Goal: Information Seeking & Learning: Find specific fact

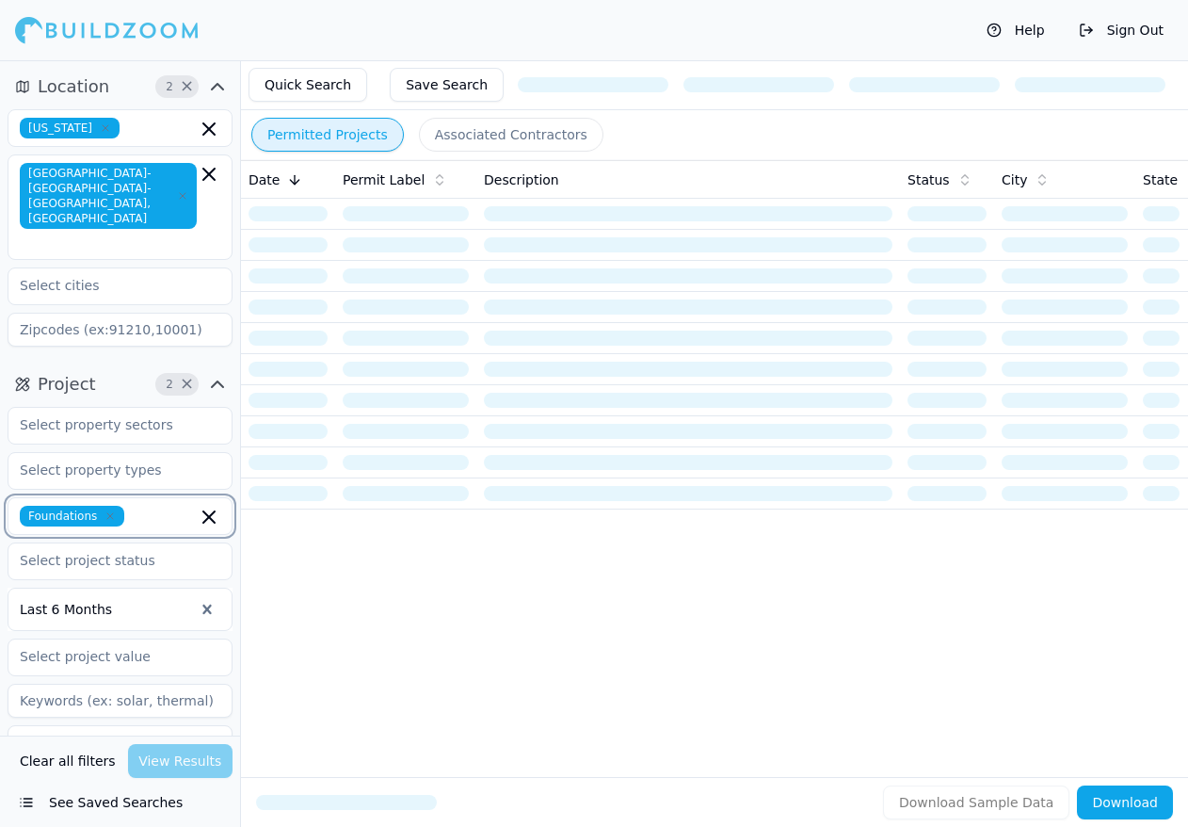
click at [213, 506] on icon "button" at bounding box center [209, 517] width 23 height 23
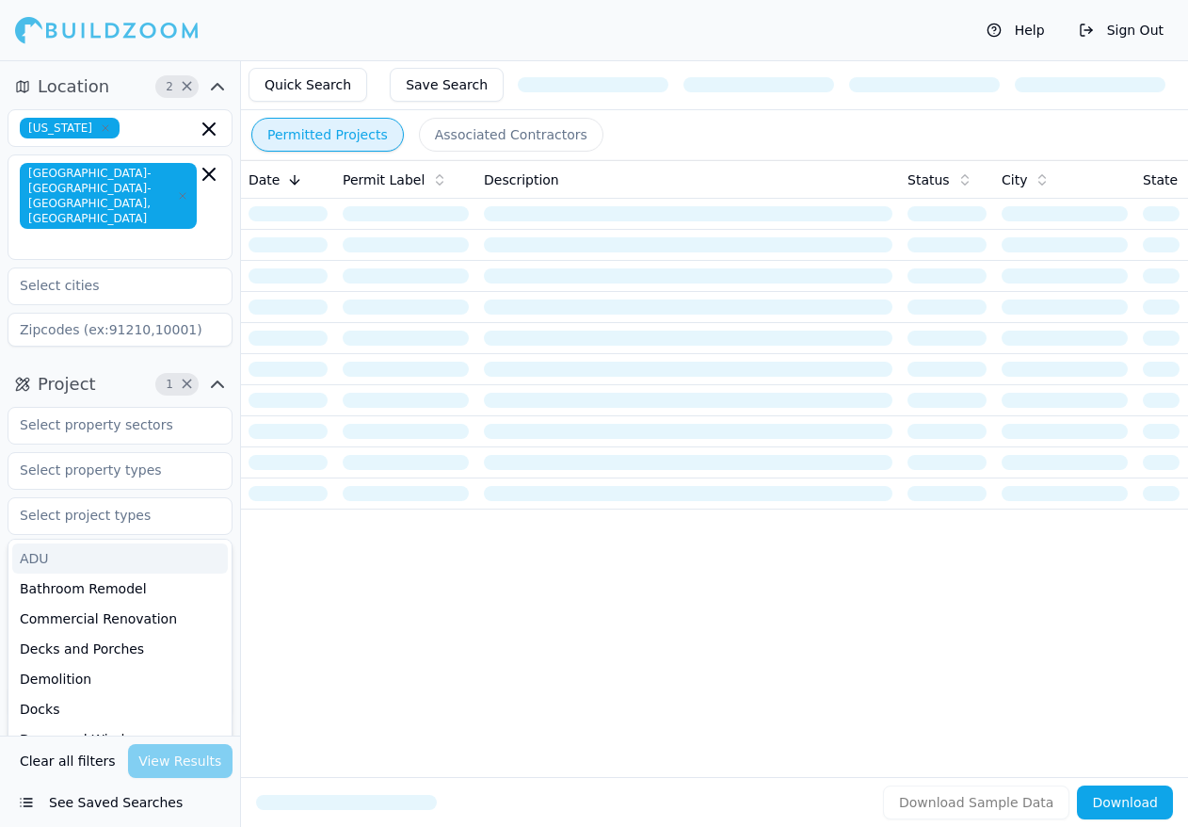
click at [237, 222] on div "Location 2 × [US_STATE] [GEOGRAPHIC_DATA]-[GEOGRAPHIC_DATA]-[GEOGRAPHIC_DATA], …" at bounding box center [120, 213] width 240 height 298
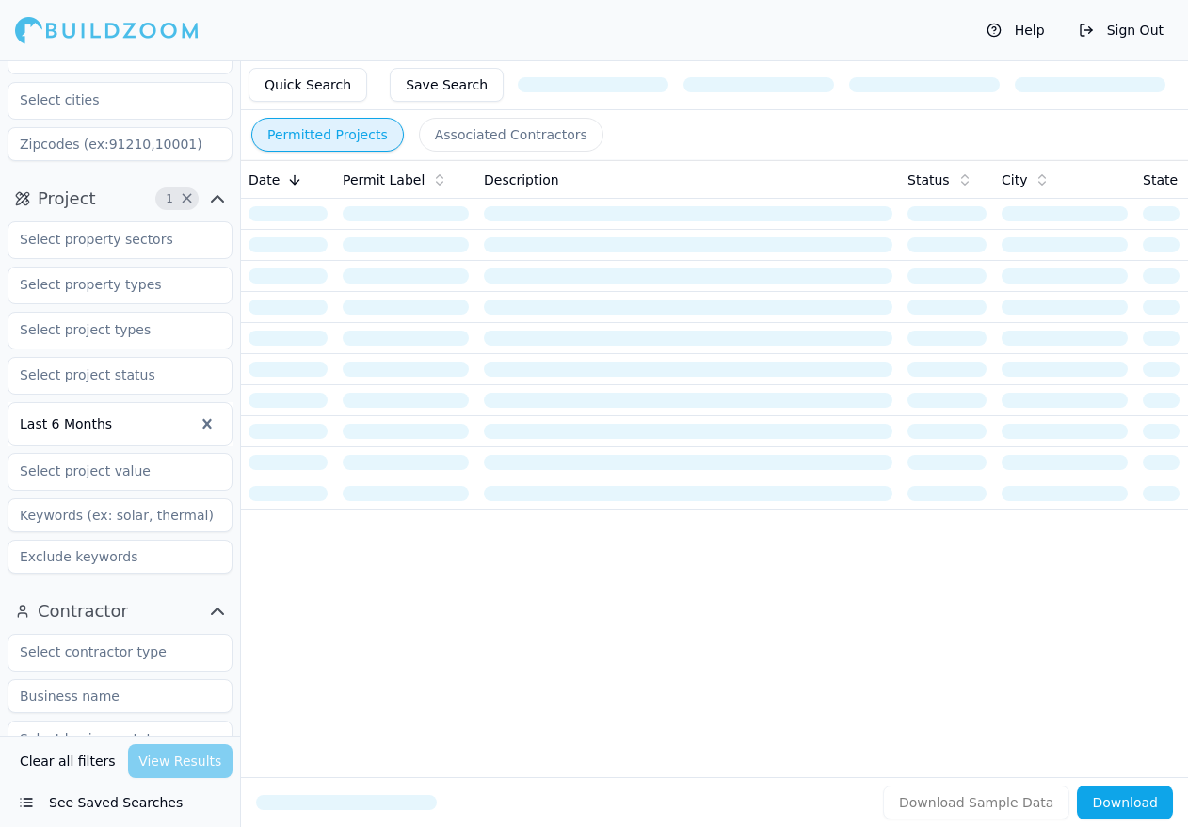
scroll to position [188, 0]
click at [159, 211] on div "Last 6 Months" at bounding box center [120, 394] width 225 height 367
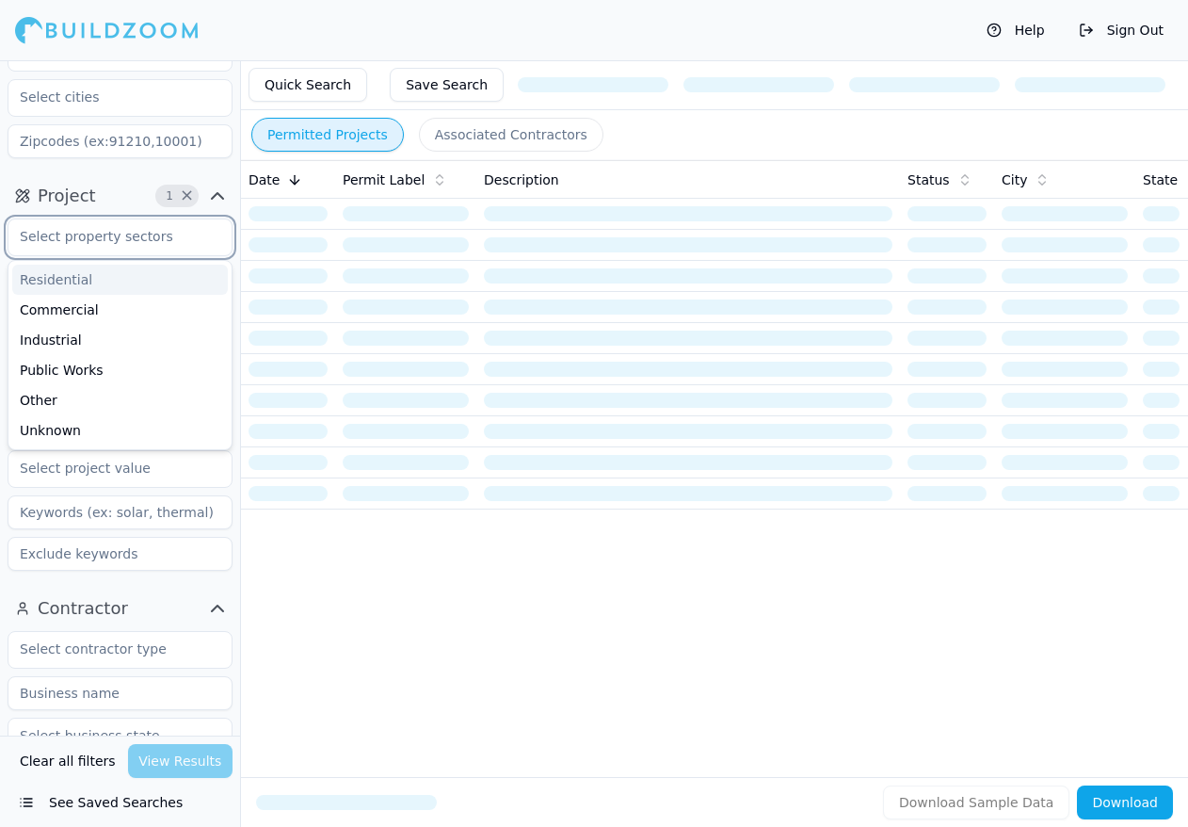
click at [155, 219] on input "text" at bounding box center [108, 236] width 200 height 34
click at [166, 219] on input "text" at bounding box center [108, 236] width 200 height 34
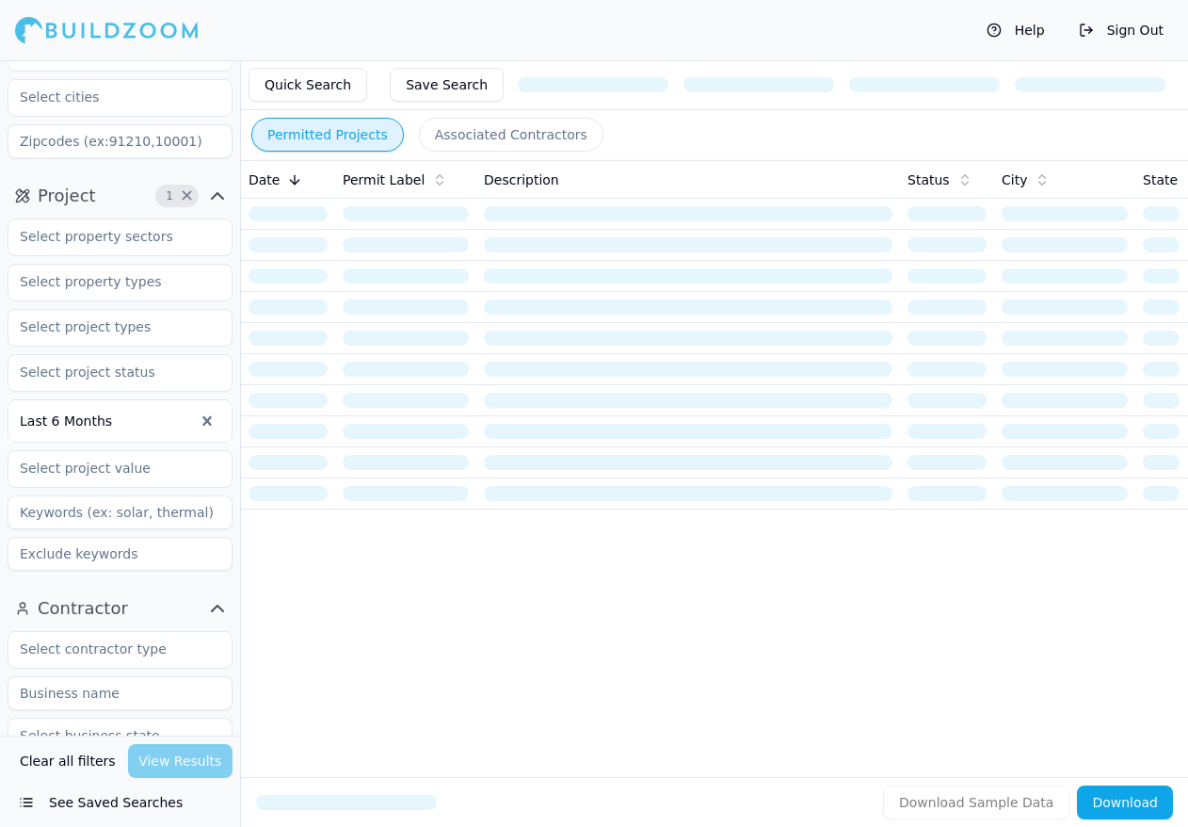
click at [235, 246] on div "Project 1 × Last 6 Months" at bounding box center [120, 379] width 240 height 412
click at [190, 310] on input "text" at bounding box center [108, 327] width 200 height 34
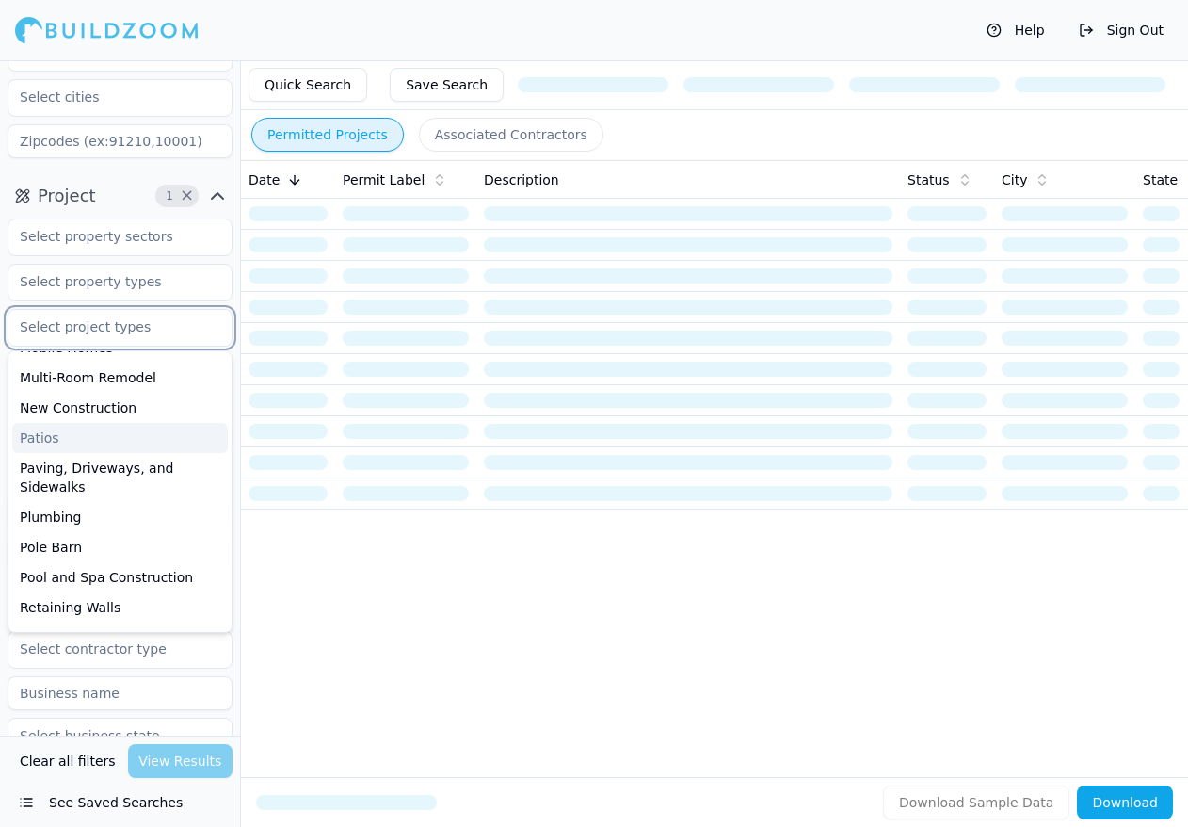
scroll to position [659, 0]
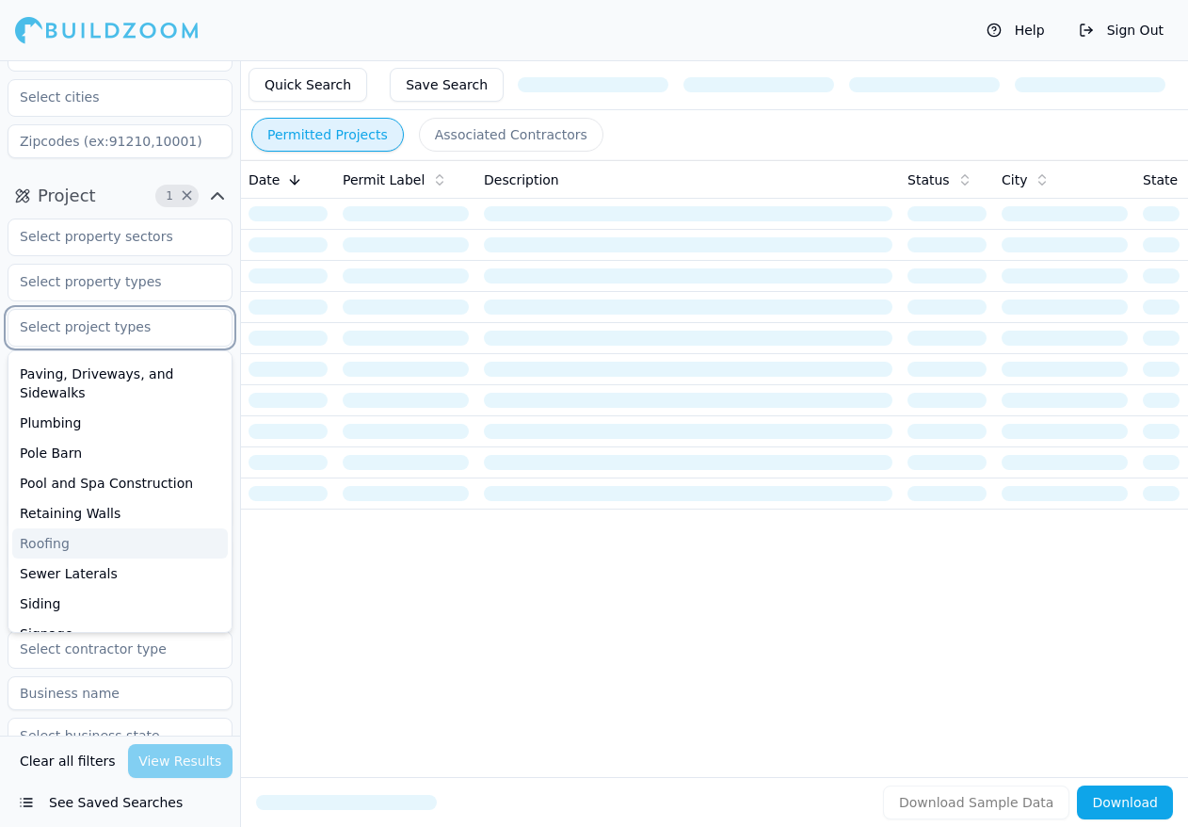
click at [68, 528] on div "Roofing" at bounding box center [120, 543] width 216 height 30
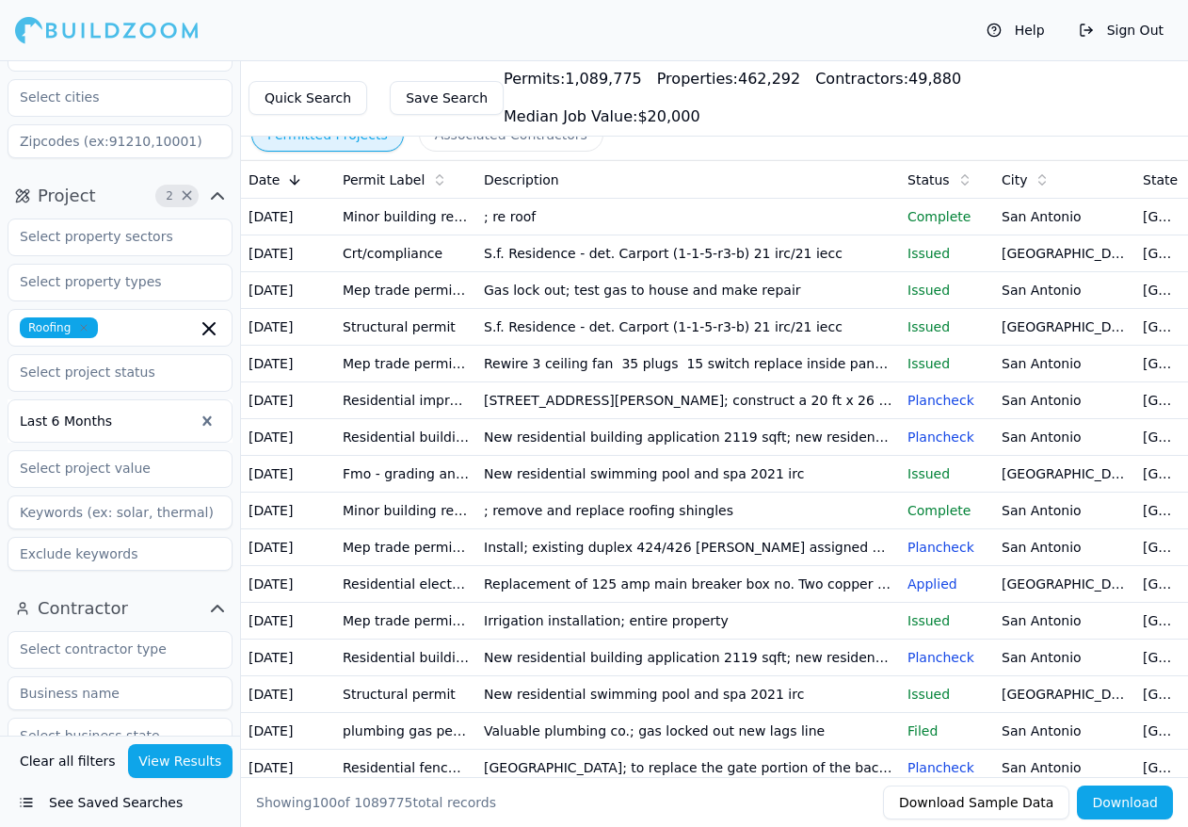
click at [321, 493] on td "[DATE]" at bounding box center [288, 474] width 94 height 37
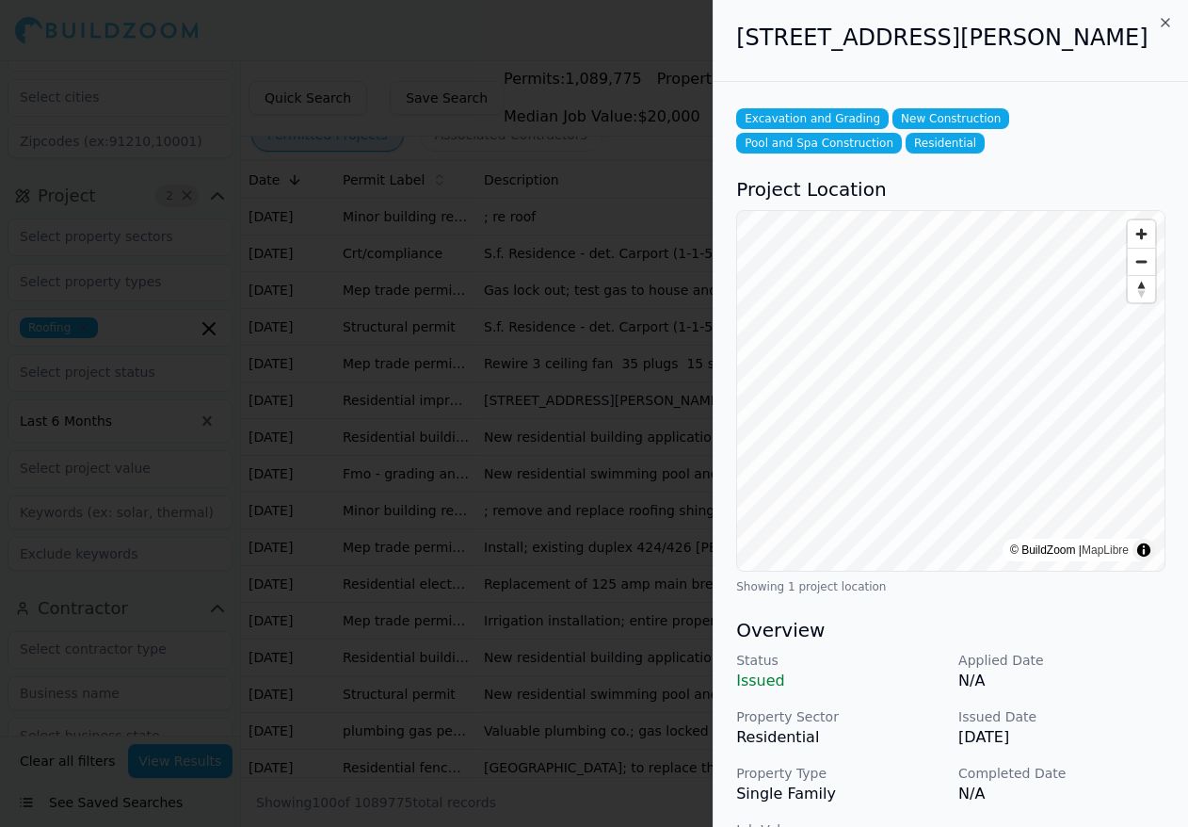
click at [1175, 19] on div "[STREET_ADDRESS][PERSON_NAME]" at bounding box center [951, 41] width 475 height 82
click at [1164, 24] on icon "button" at bounding box center [1165, 22] width 15 height 15
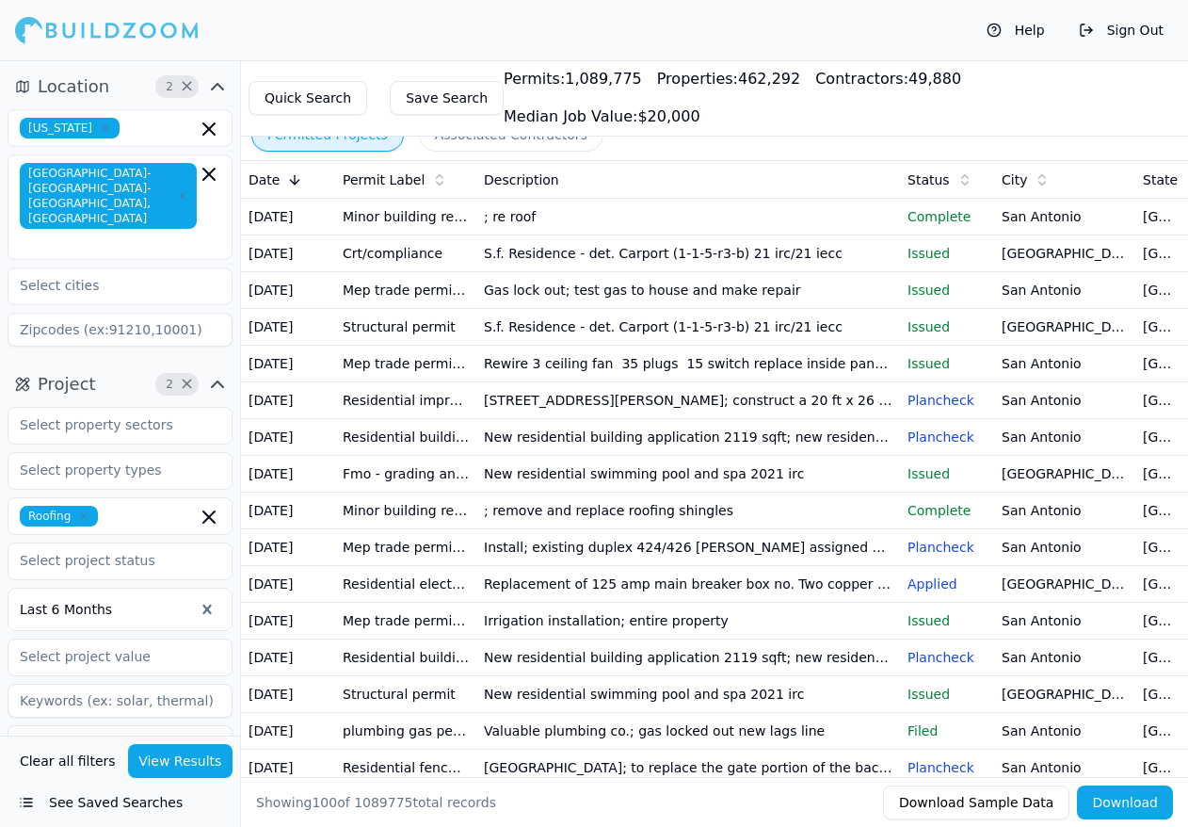
click at [174, 756] on button "View Results" at bounding box center [180, 761] width 105 height 34
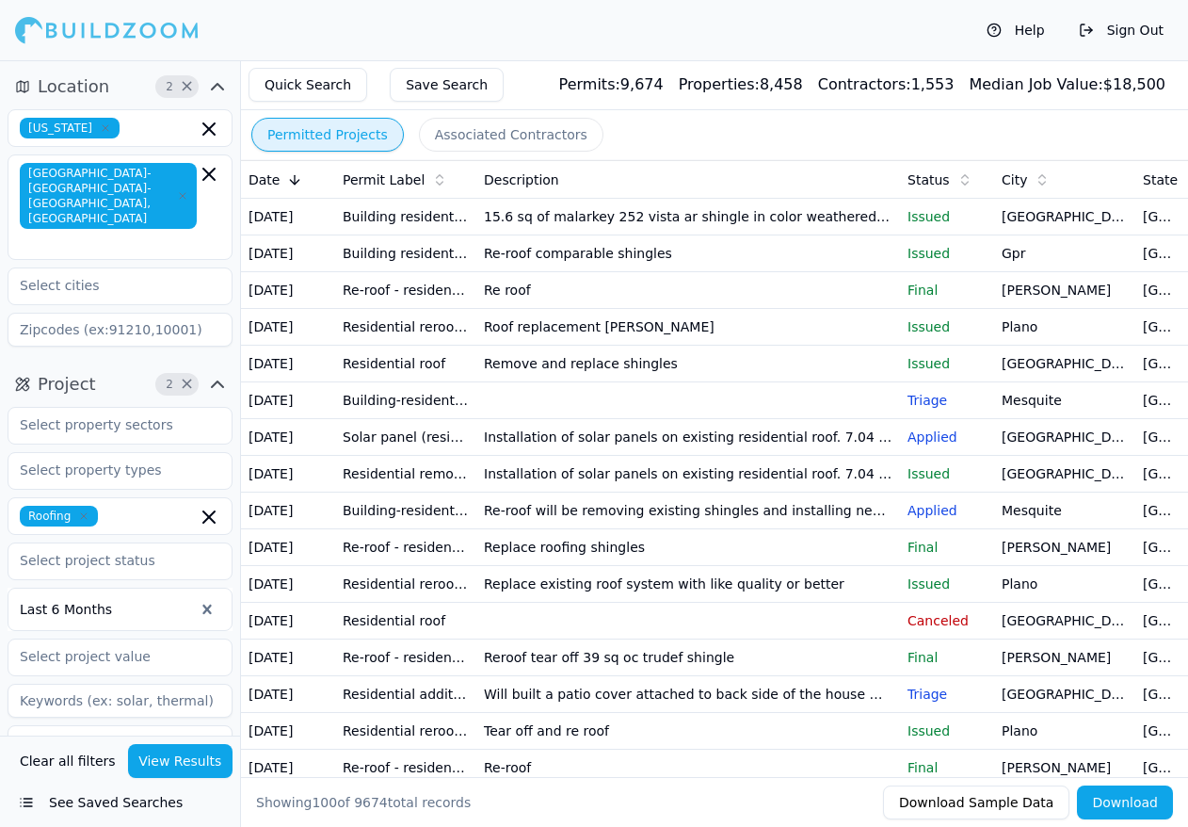
drag, startPoint x: 491, startPoint y: 136, endPoint x: 500, endPoint y: 139, distance: 10.1
click at [491, 133] on button "Associated Contractors" at bounding box center [511, 135] width 185 height 34
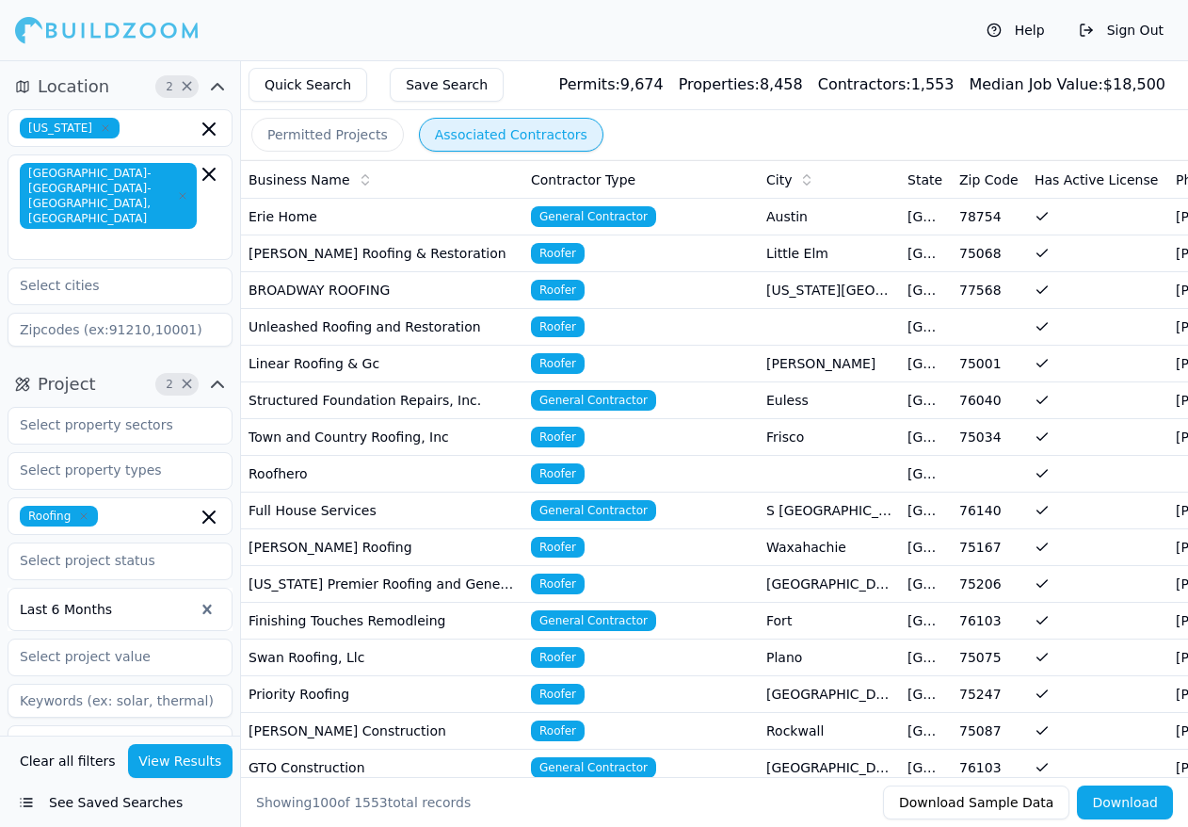
click at [362, 176] on icon at bounding box center [365, 175] width 7 height 3
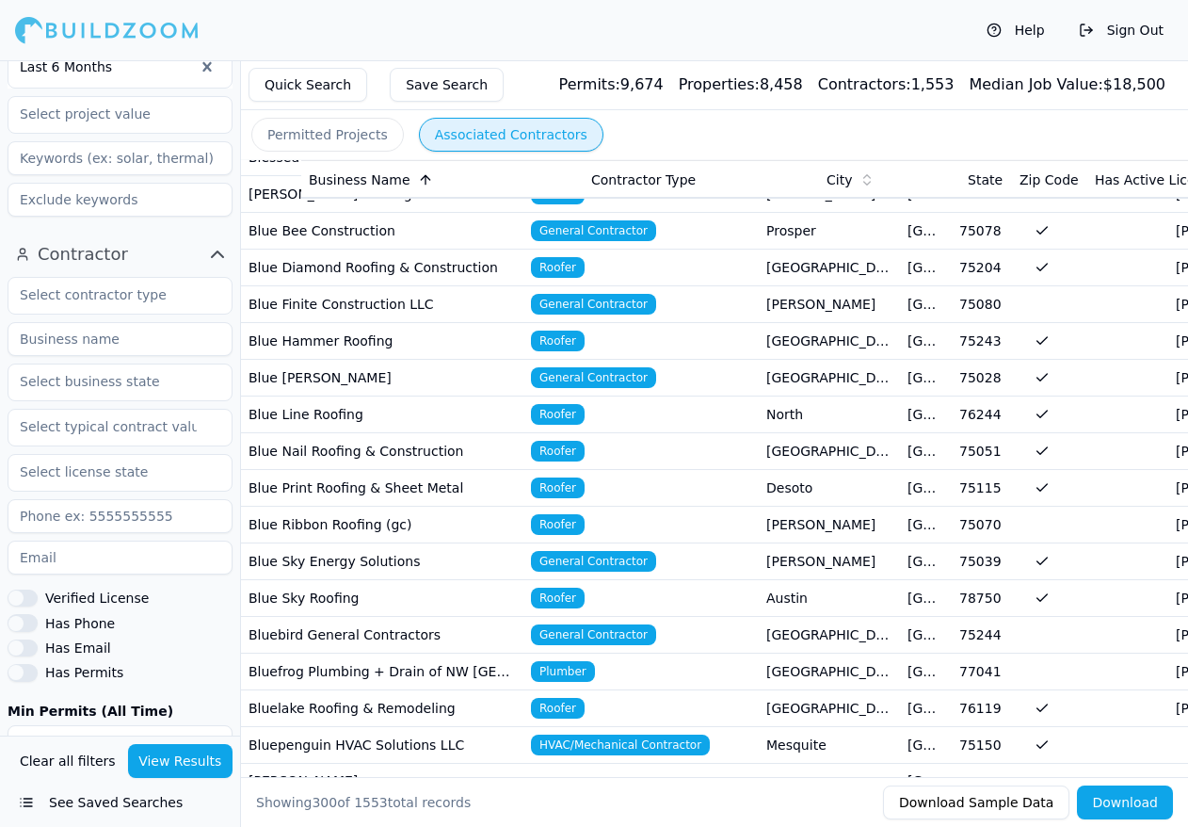
scroll to position [565, 0]
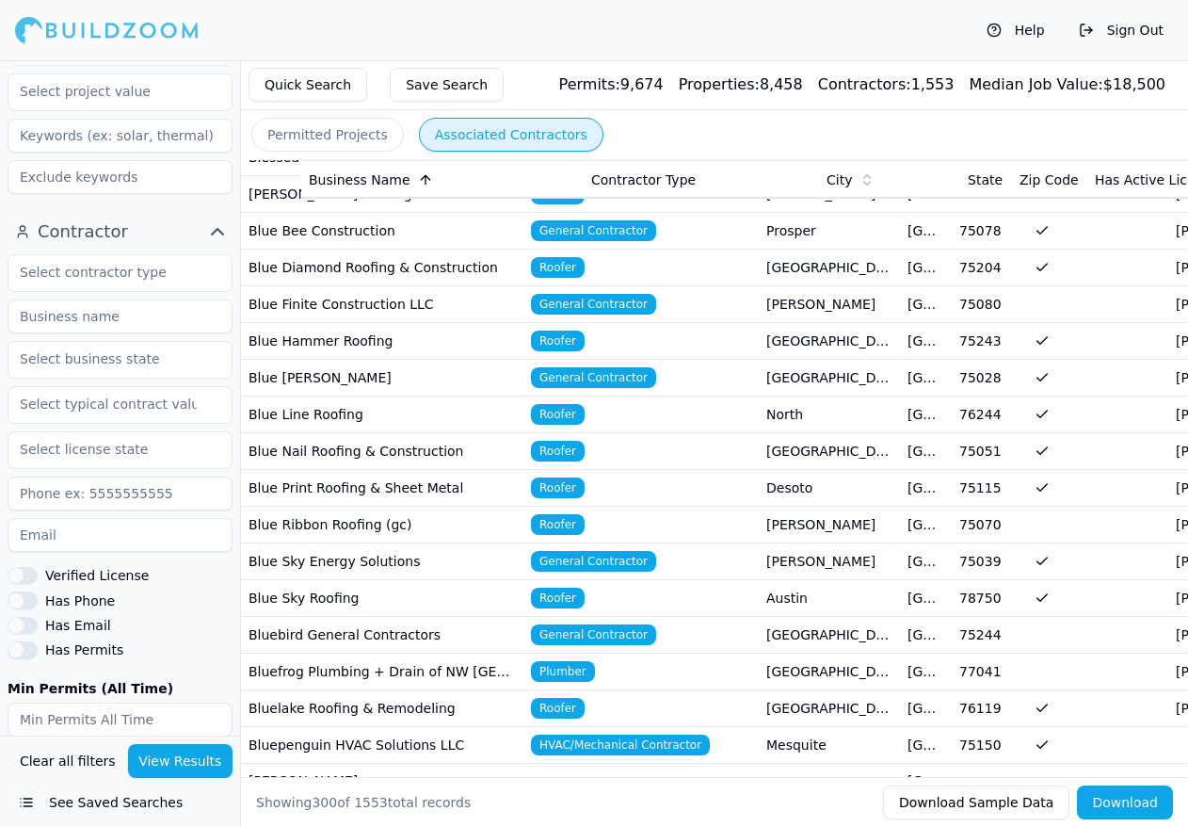
click at [109, 299] on input at bounding box center [120, 316] width 225 height 34
type input "[PERSON_NAME]"
click at [186, 761] on button "View Results" at bounding box center [180, 761] width 105 height 34
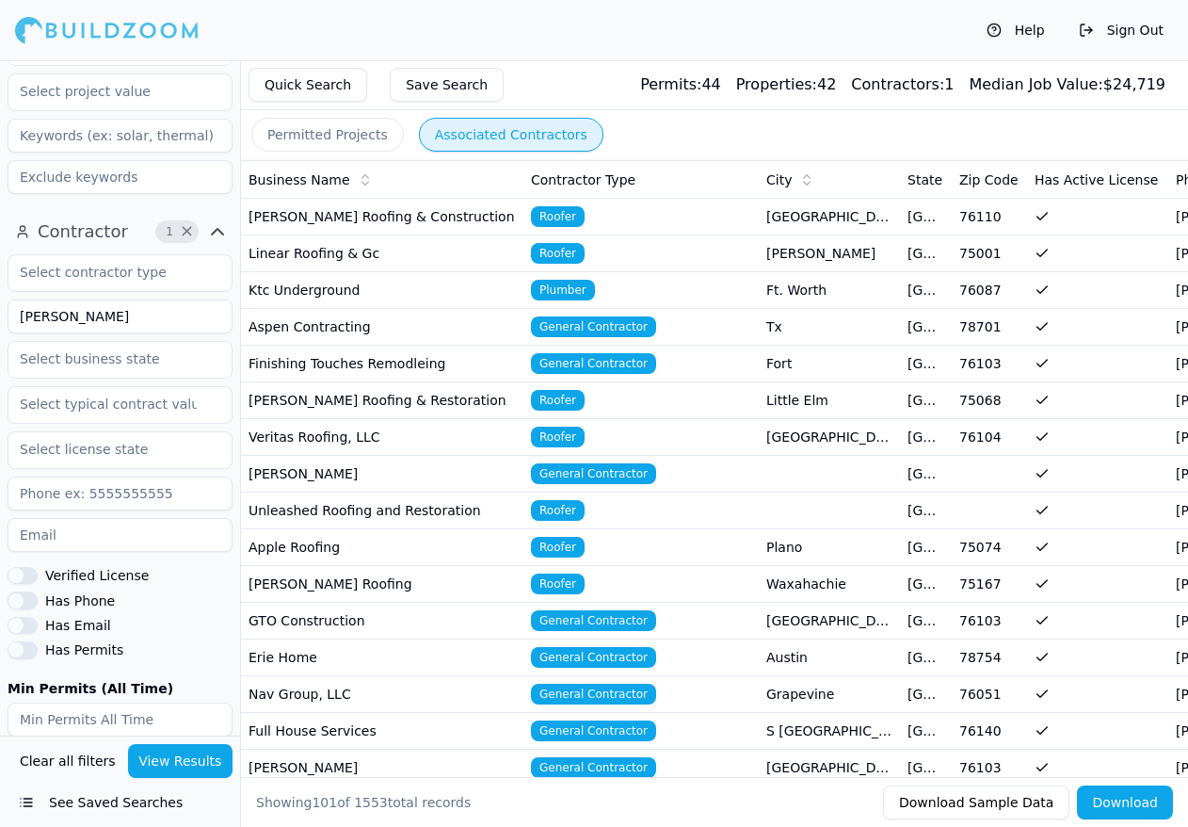
click at [364, 219] on td "[PERSON_NAME] Roofing & Construction" at bounding box center [382, 217] width 283 height 37
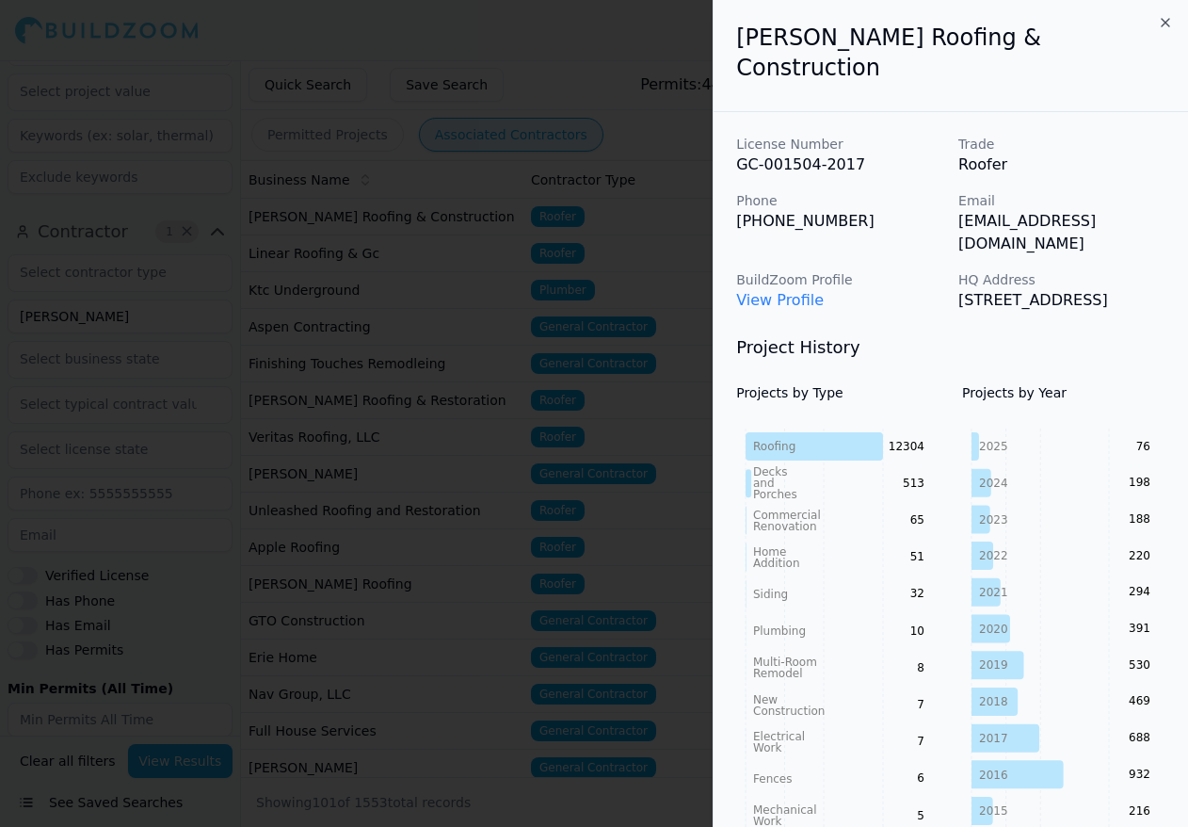
drag, startPoint x: 1167, startPoint y: 19, endPoint x: 1050, endPoint y: 40, distance: 118.8
click at [1166, 19] on icon "button" at bounding box center [1165, 22] width 15 height 15
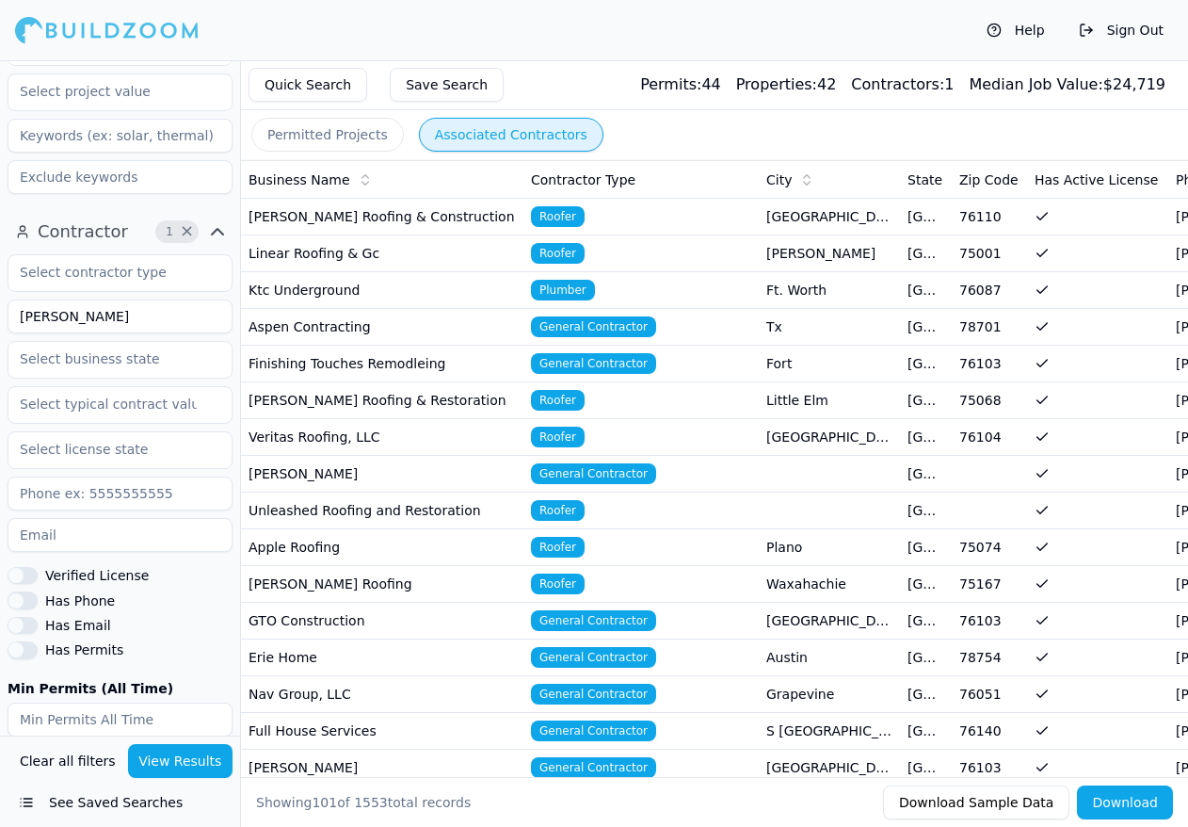
click at [303, 131] on button "Permitted Projects" at bounding box center [327, 135] width 153 height 34
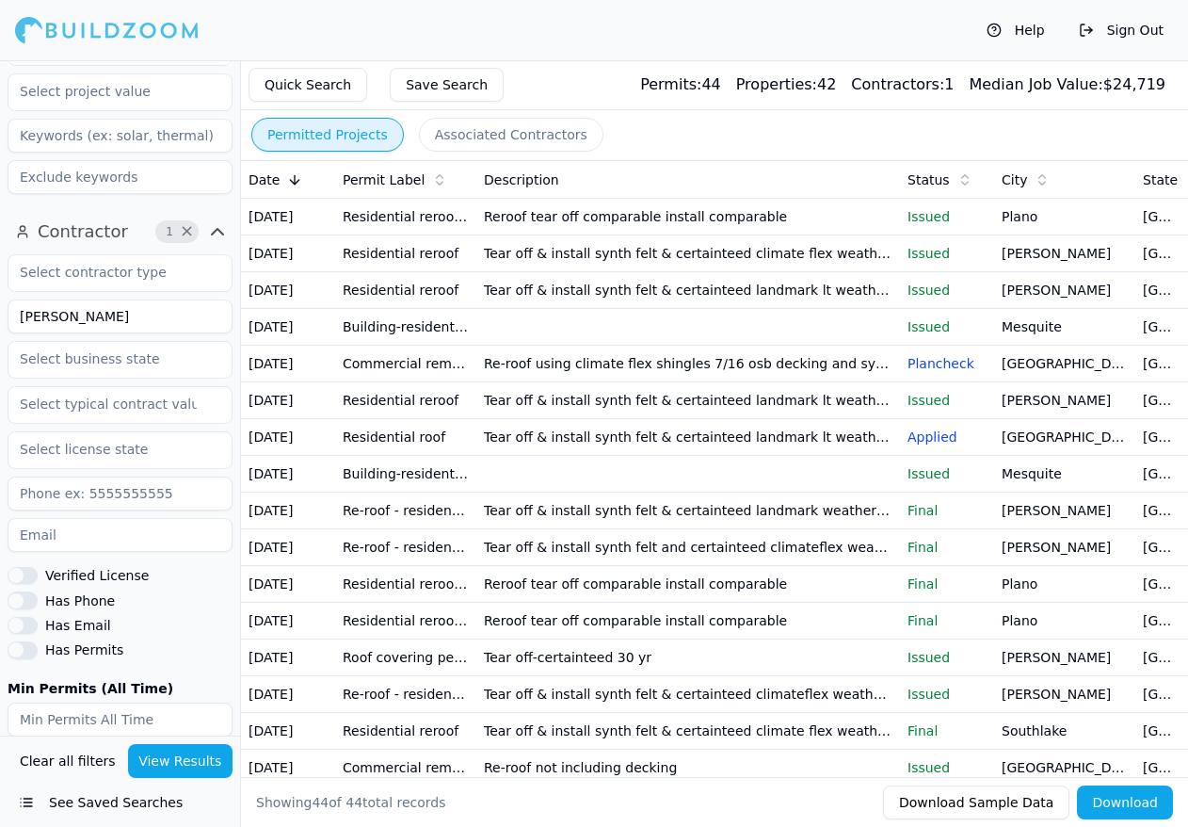
click at [166, 760] on button "View Results" at bounding box center [180, 761] width 105 height 34
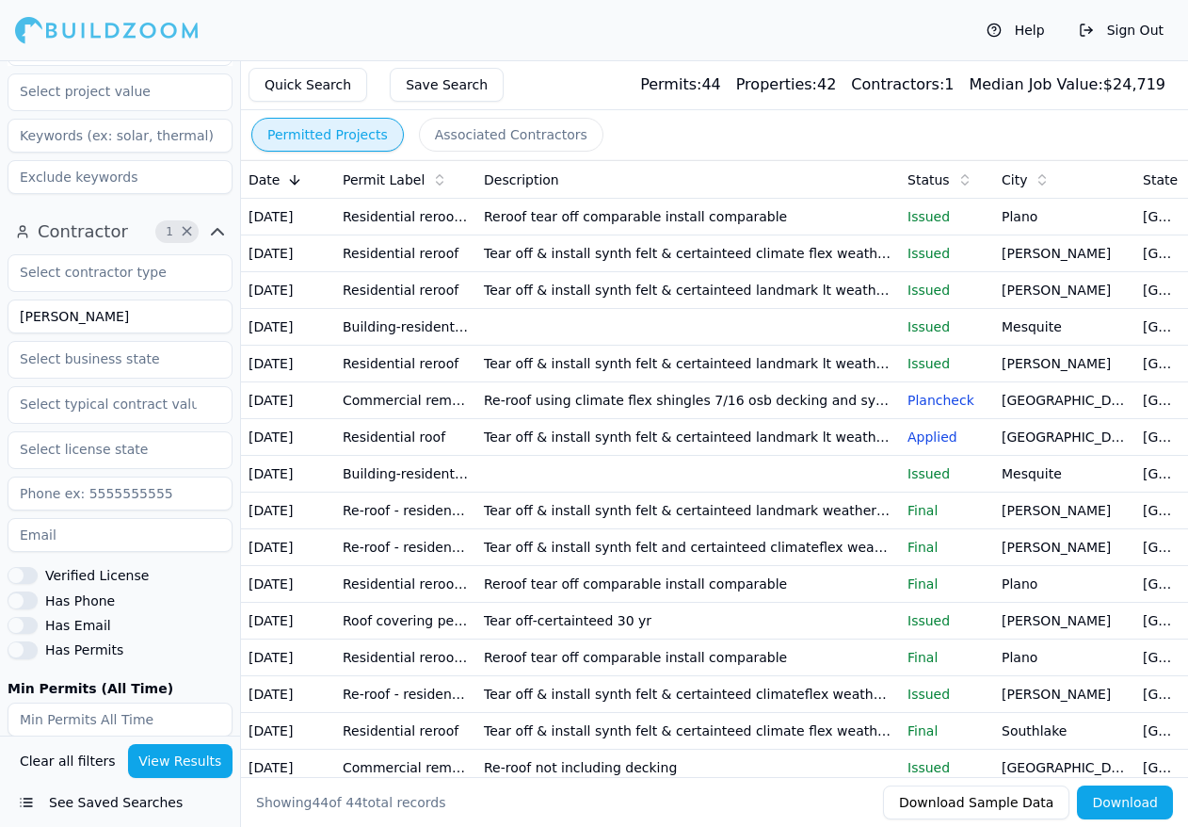
scroll to position [377, 0]
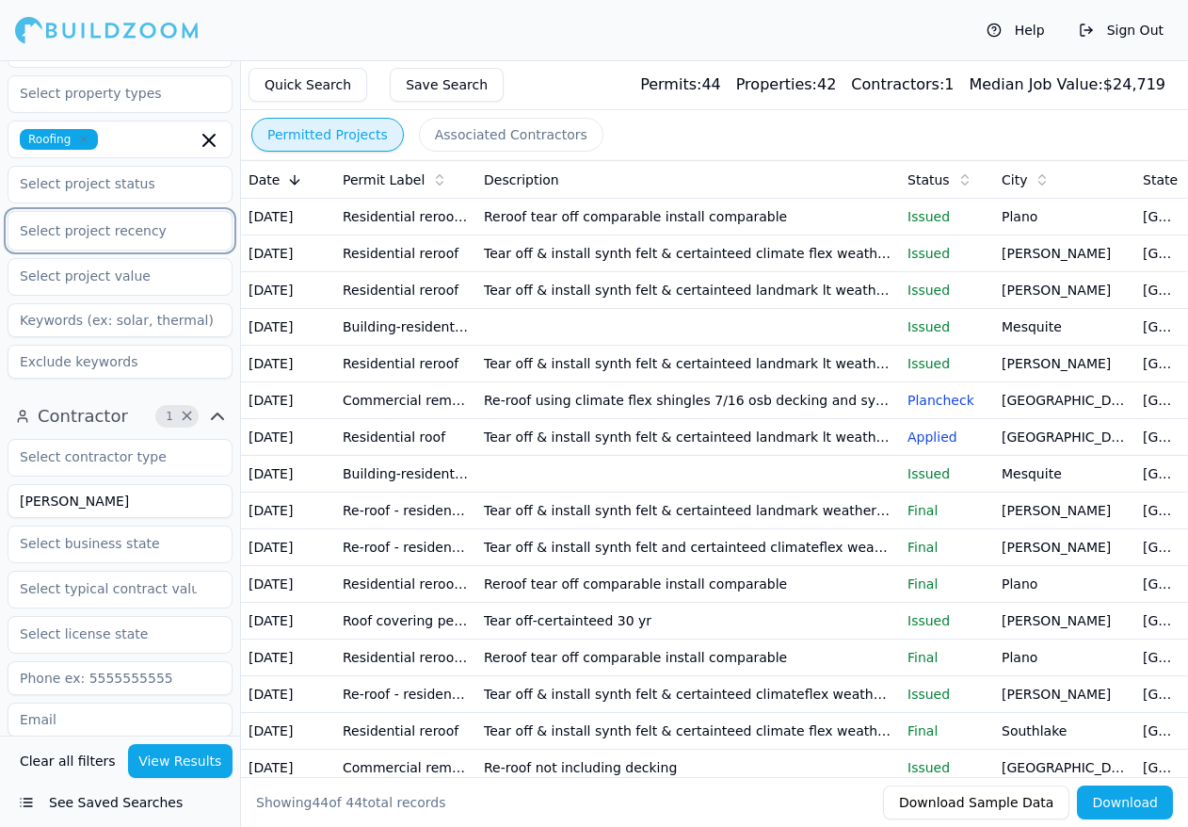
click at [191, 751] on button "View Results" at bounding box center [180, 761] width 105 height 34
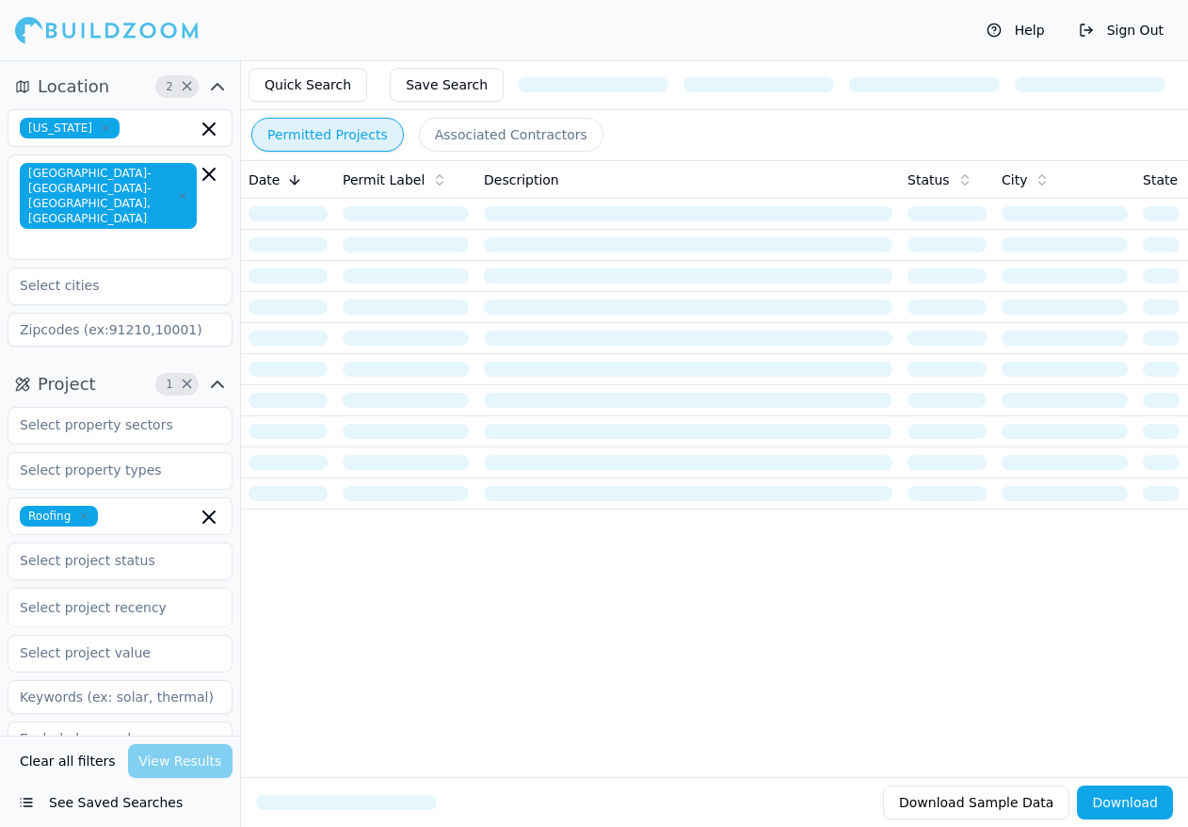
click at [83, 510] on icon "button" at bounding box center [83, 515] width 11 height 11
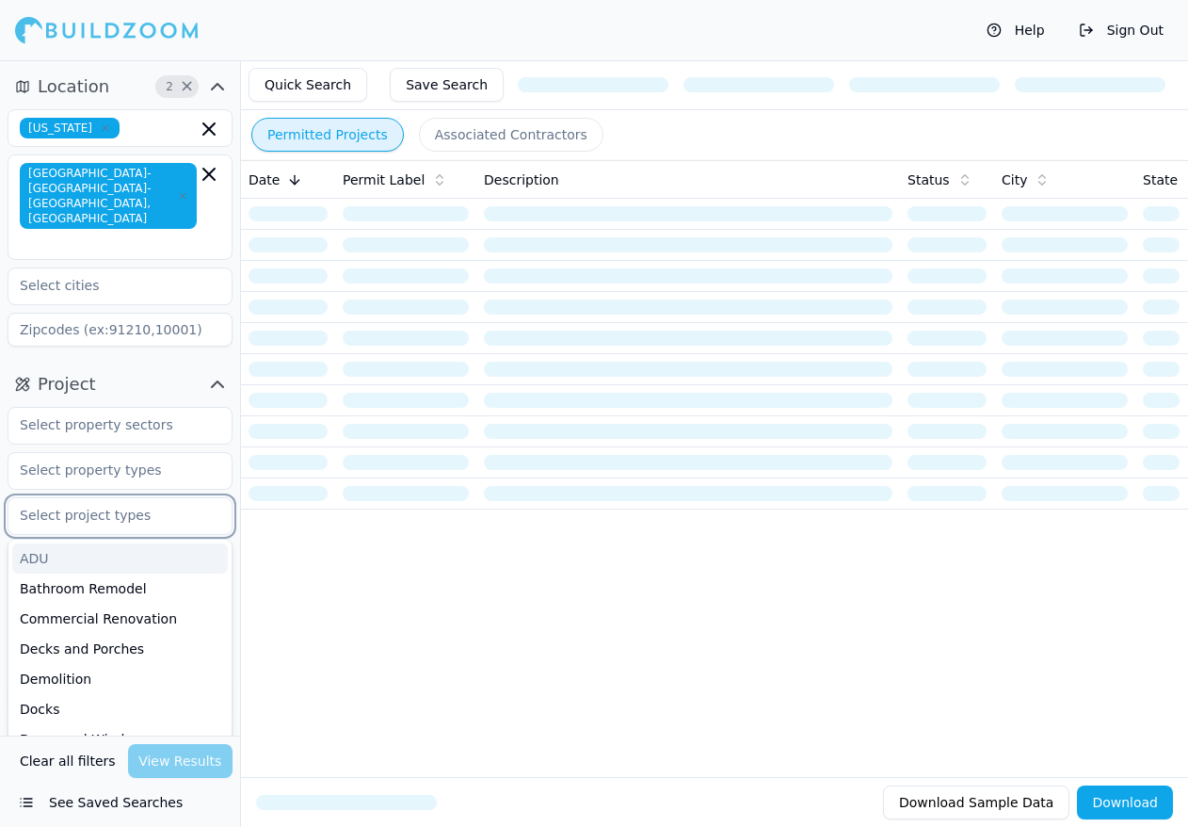
scroll to position [188, 0]
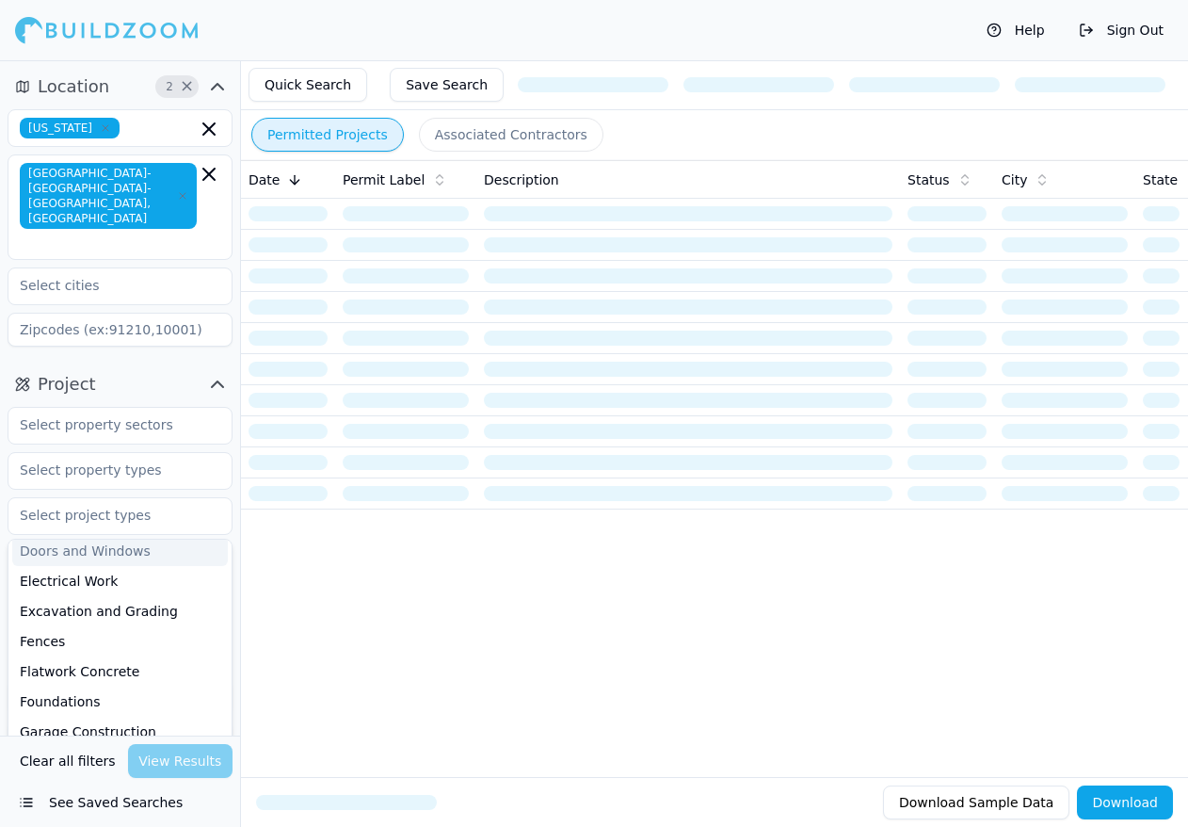
click at [238, 522] on div "Project ADU Bathroom Remodel Commercial Renovation Decks and Porches Demolition…" at bounding box center [120, 566] width 240 height 409
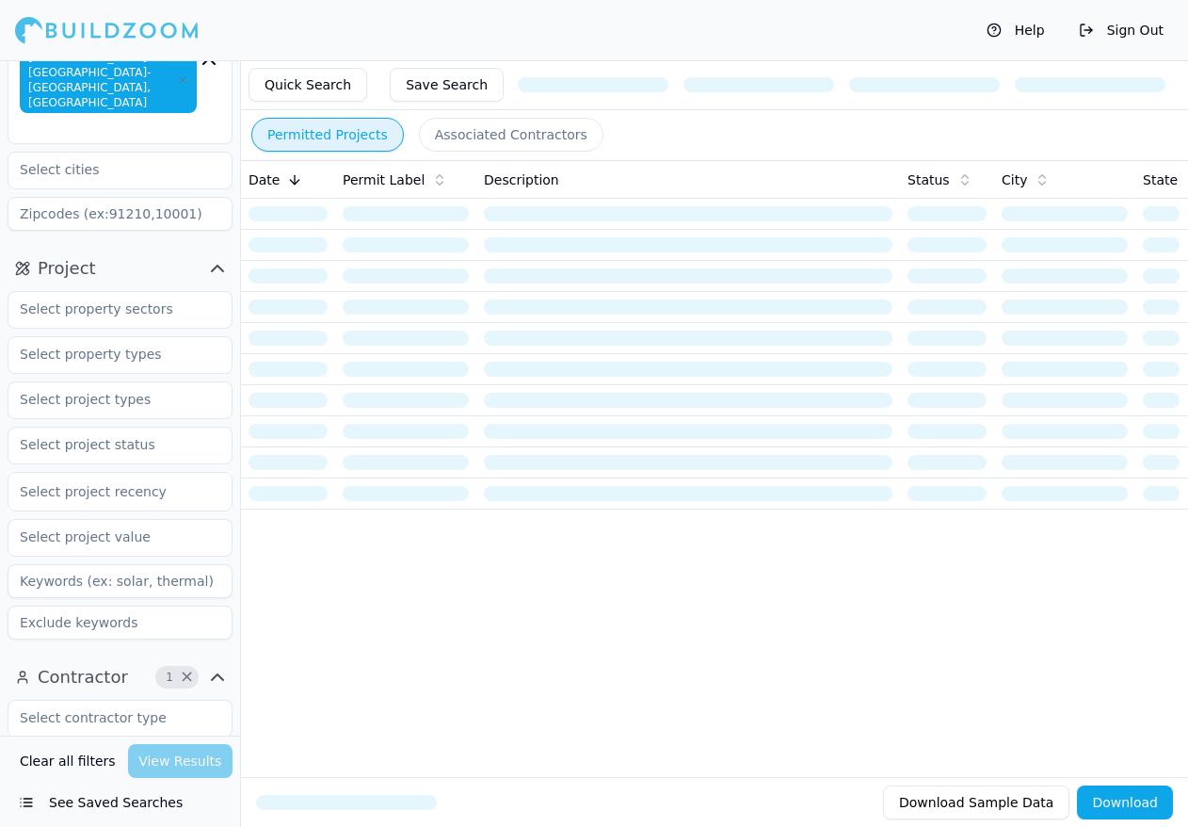
scroll to position [471, 0]
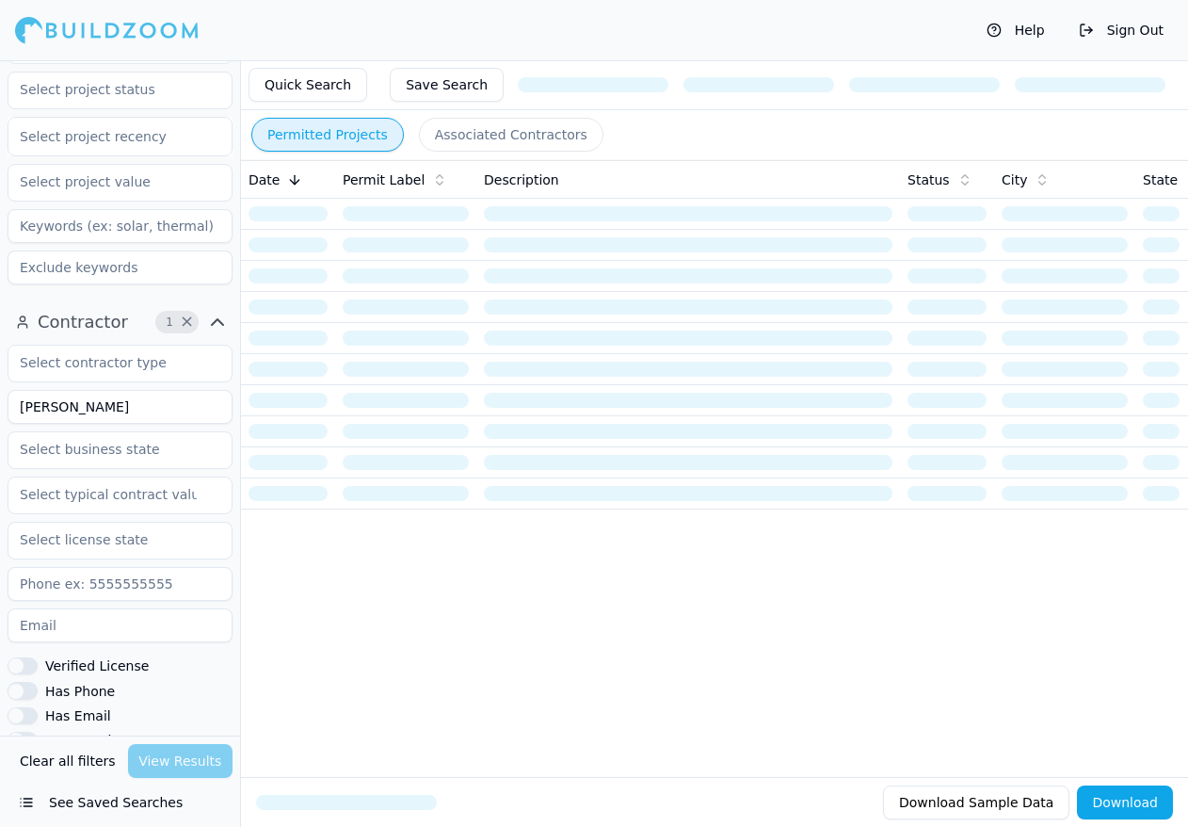
click at [177, 768] on div "Clear all filters View Results" at bounding box center [120, 761] width 225 height 34
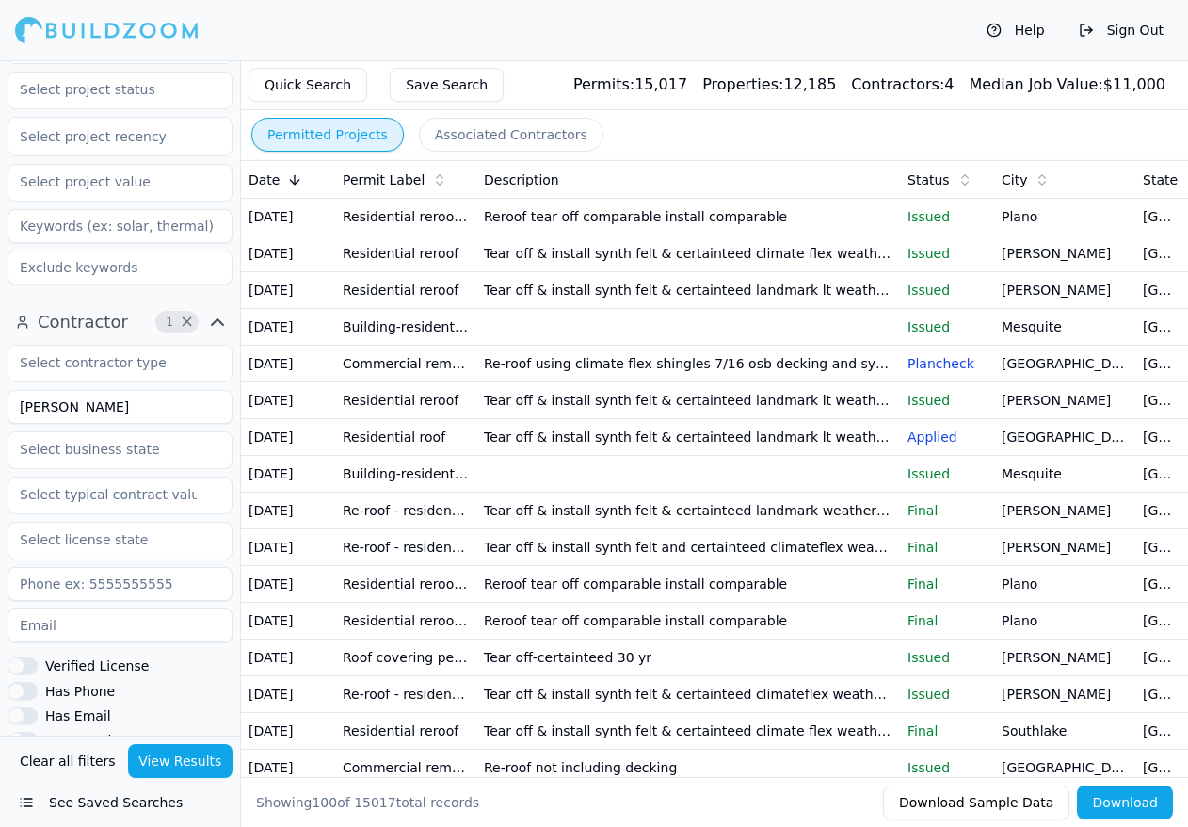
click at [1126, 804] on button "Download" at bounding box center [1125, 802] width 96 height 34
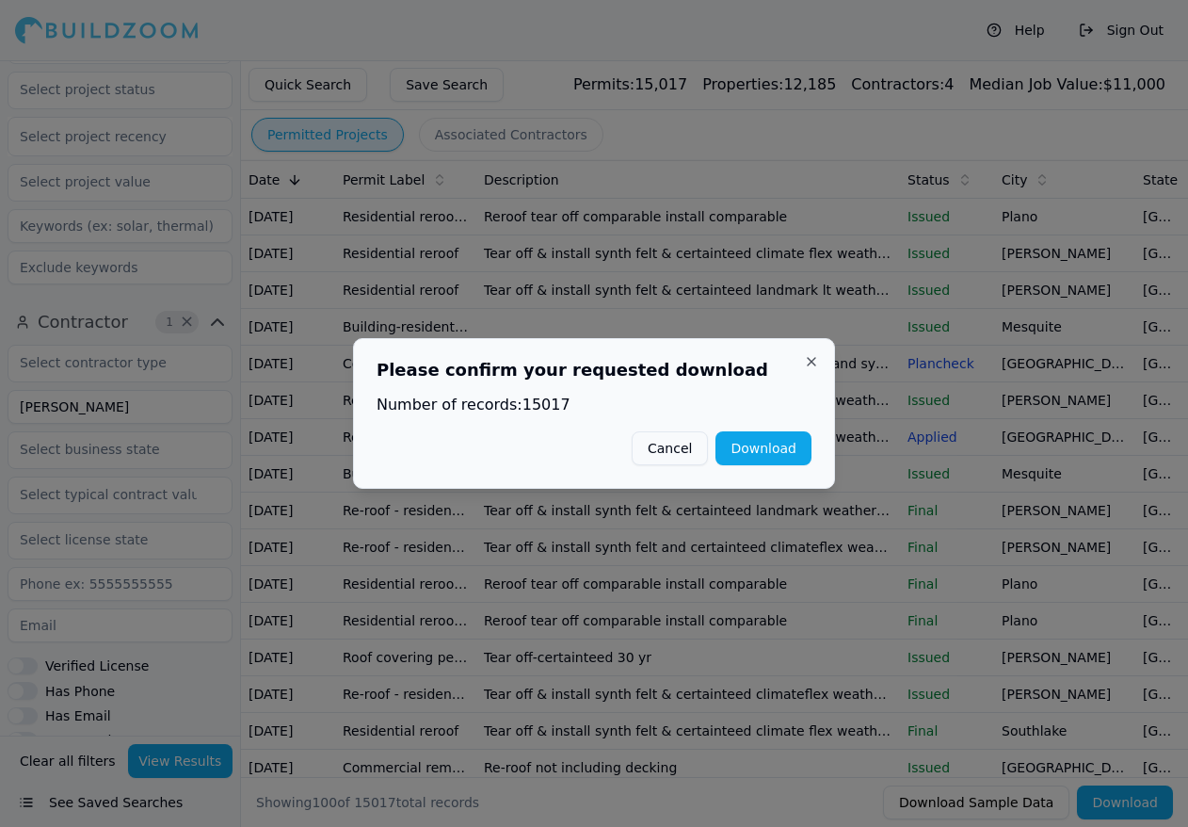
click at [775, 454] on button "Download" at bounding box center [764, 448] width 96 height 34
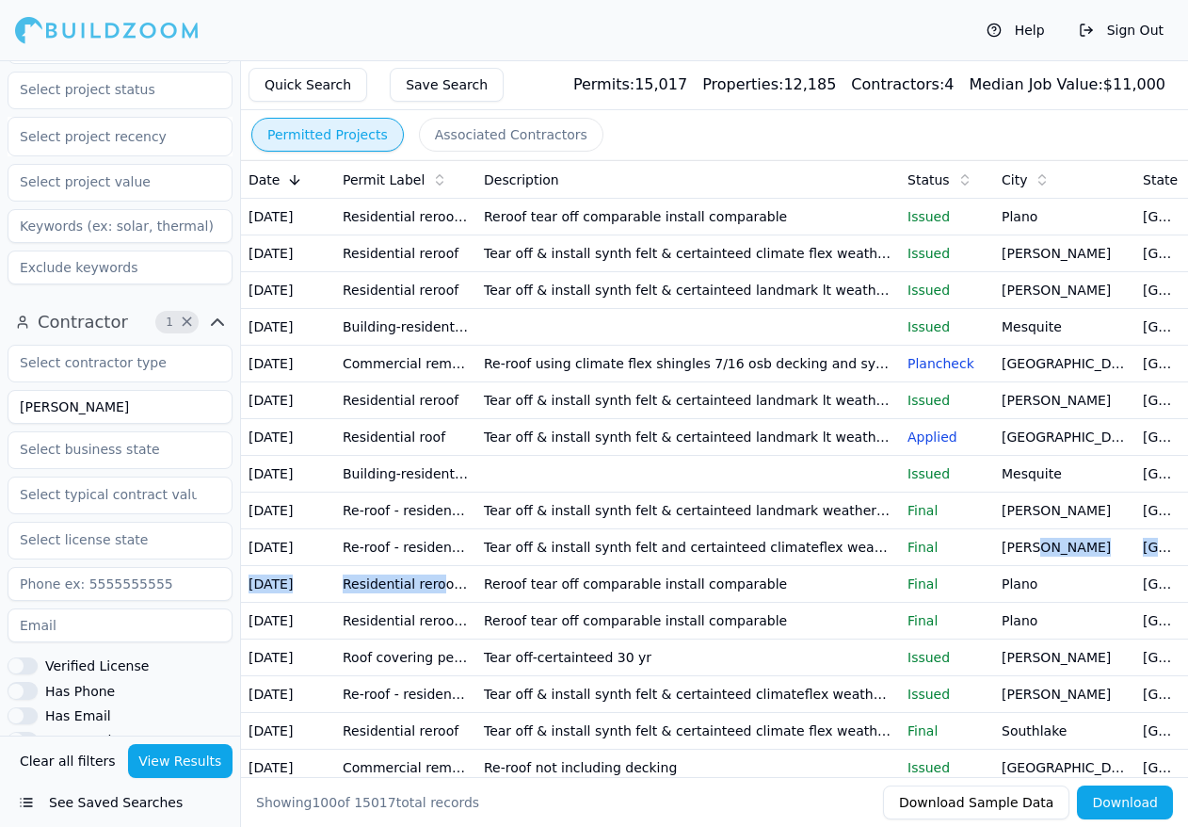
scroll to position [0, 211]
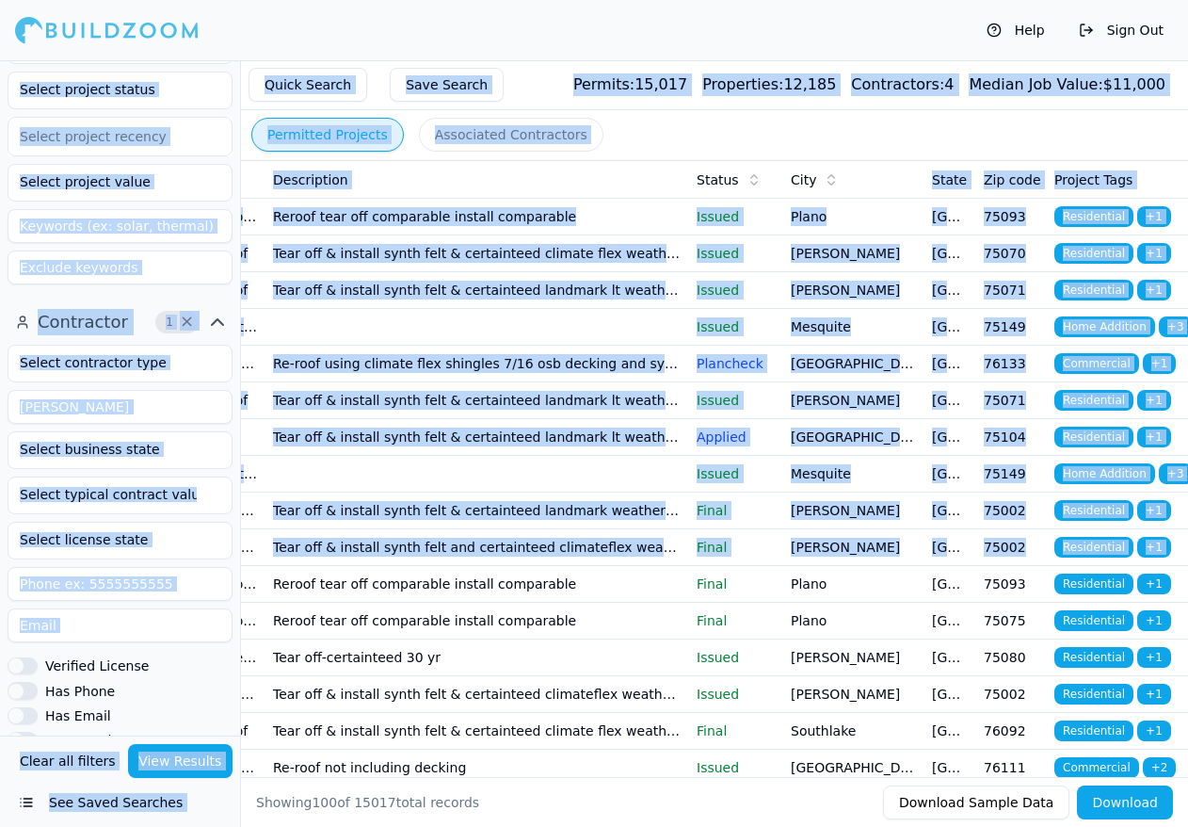
drag, startPoint x: 816, startPoint y: 709, endPoint x: 1296, endPoint y: 680, distance: 481.2
click at [1188, 680] on html "Help Sign Out Location 2 × [US_STATE] [GEOGRAPHIC_DATA]-[GEOGRAPHIC_DATA]-[GEOG…" at bounding box center [594, 413] width 1188 height 827
click at [677, 419] on td "Tear off & install synth felt & certainteed landmark lt weatherwood llt" at bounding box center [478, 400] width 424 height 37
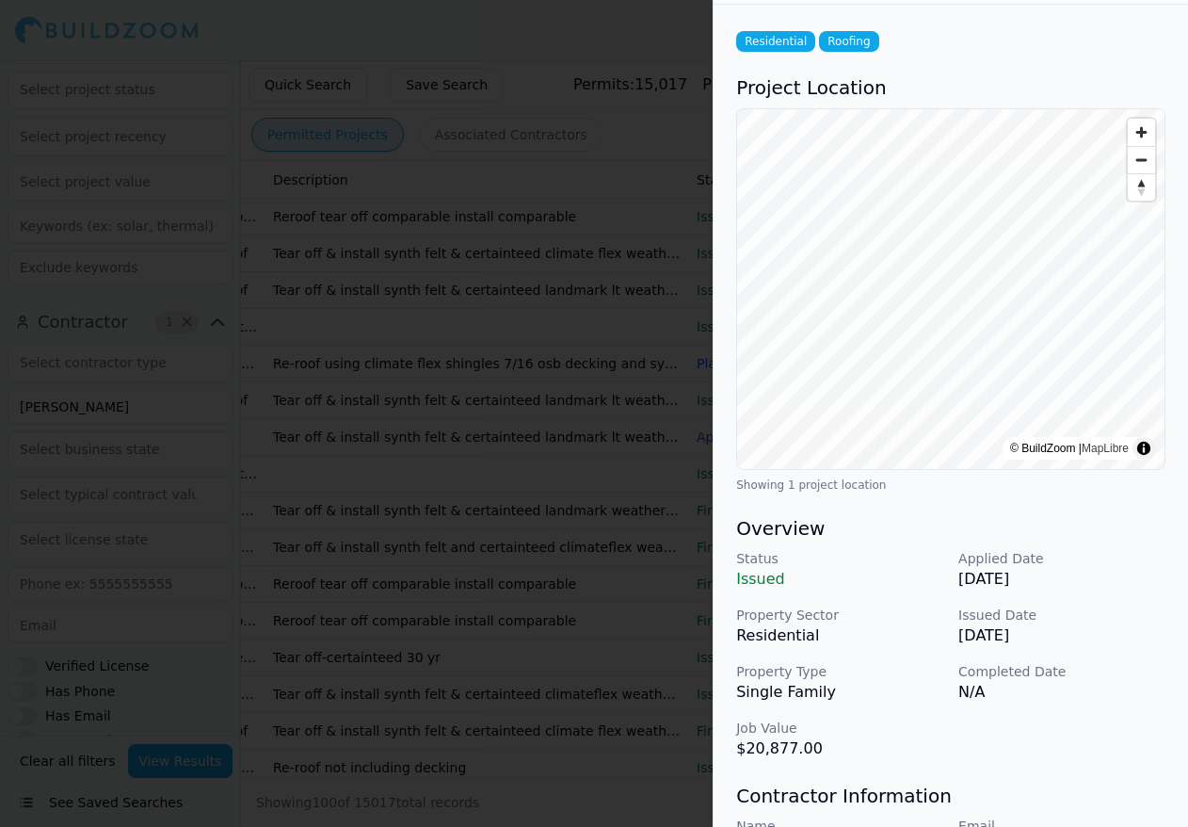
scroll to position [0, 0]
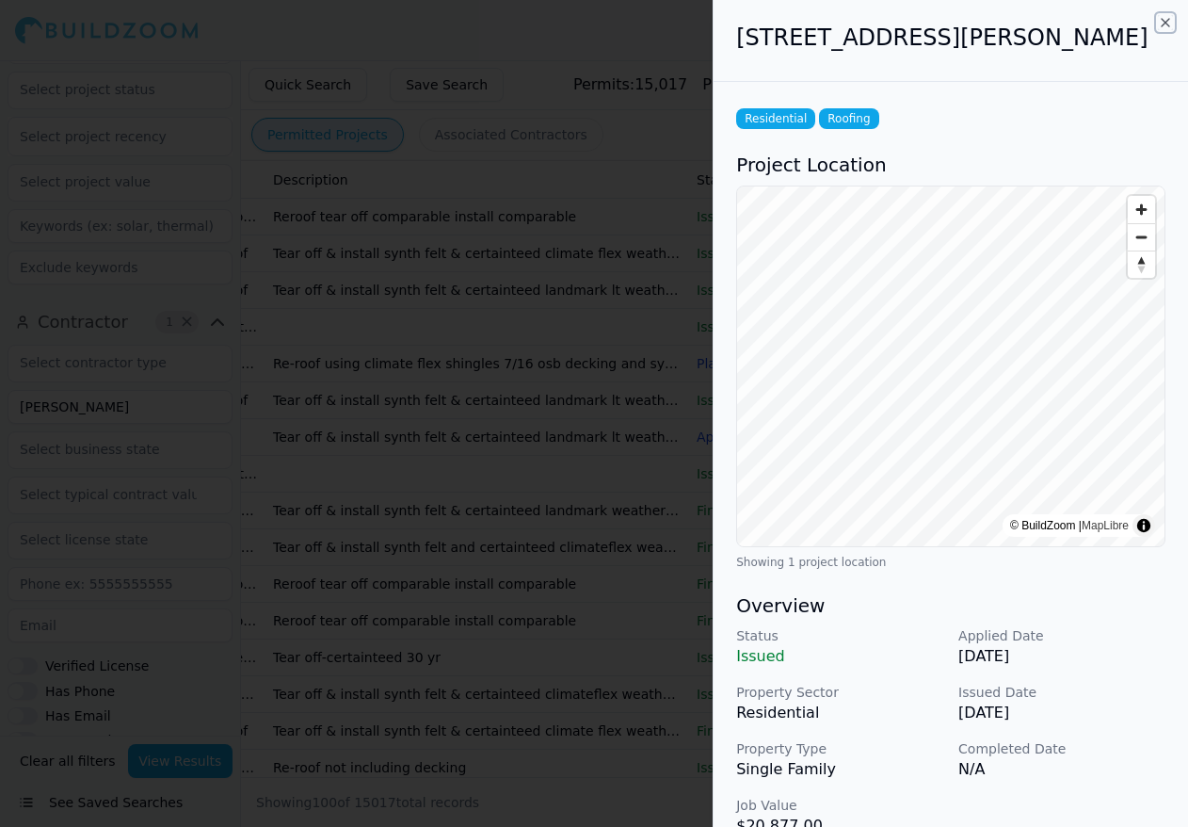
drag, startPoint x: 1166, startPoint y: 25, endPoint x: 711, endPoint y: 290, distance: 526.2
click at [1164, 24] on icon "button" at bounding box center [1165, 22] width 15 height 15
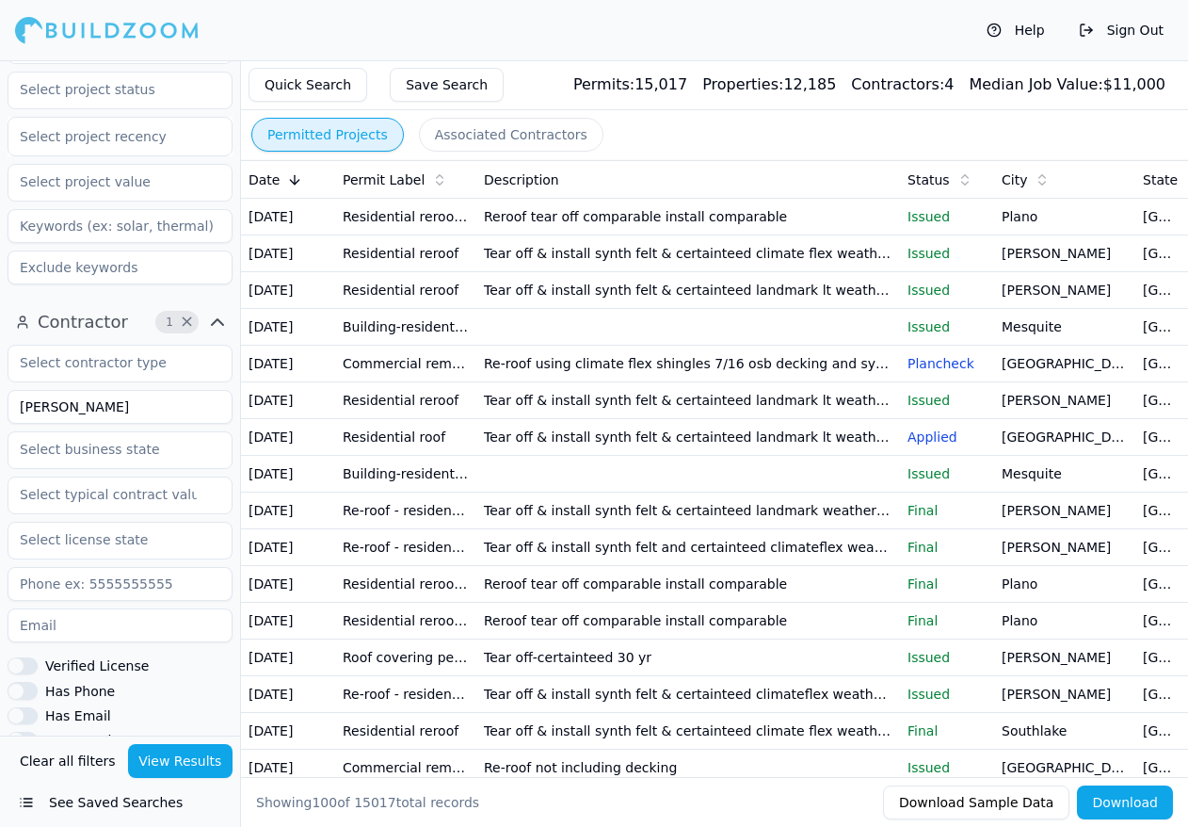
drag, startPoint x: 140, startPoint y: 377, endPoint x: -33, endPoint y: 377, distance: 173.3
click at [0, 377] on html "Help Sign Out Location 2 × [US_STATE] [GEOGRAPHIC_DATA]-[GEOGRAPHIC_DATA]-[GEOG…" at bounding box center [594, 413] width 1188 height 827
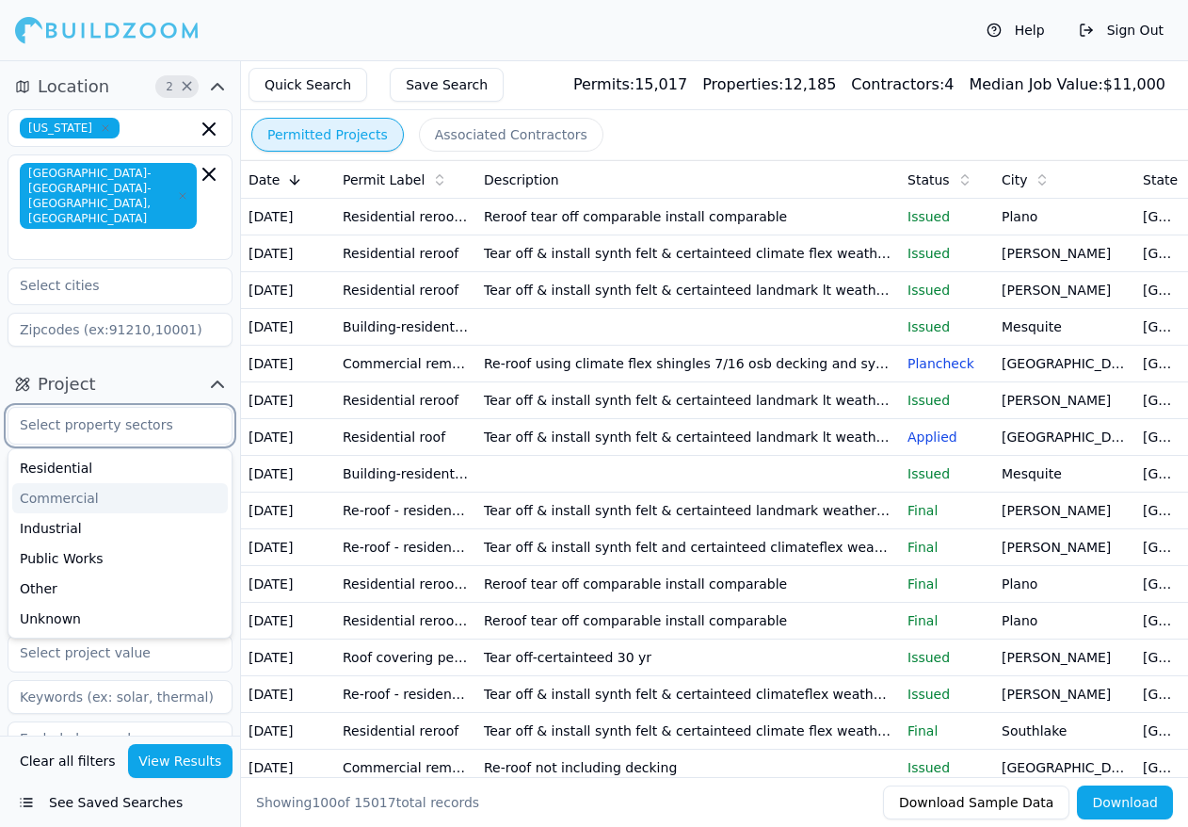
click at [153, 408] on input "text" at bounding box center [108, 425] width 200 height 34
click at [149, 369] on button "Project" at bounding box center [120, 384] width 225 height 30
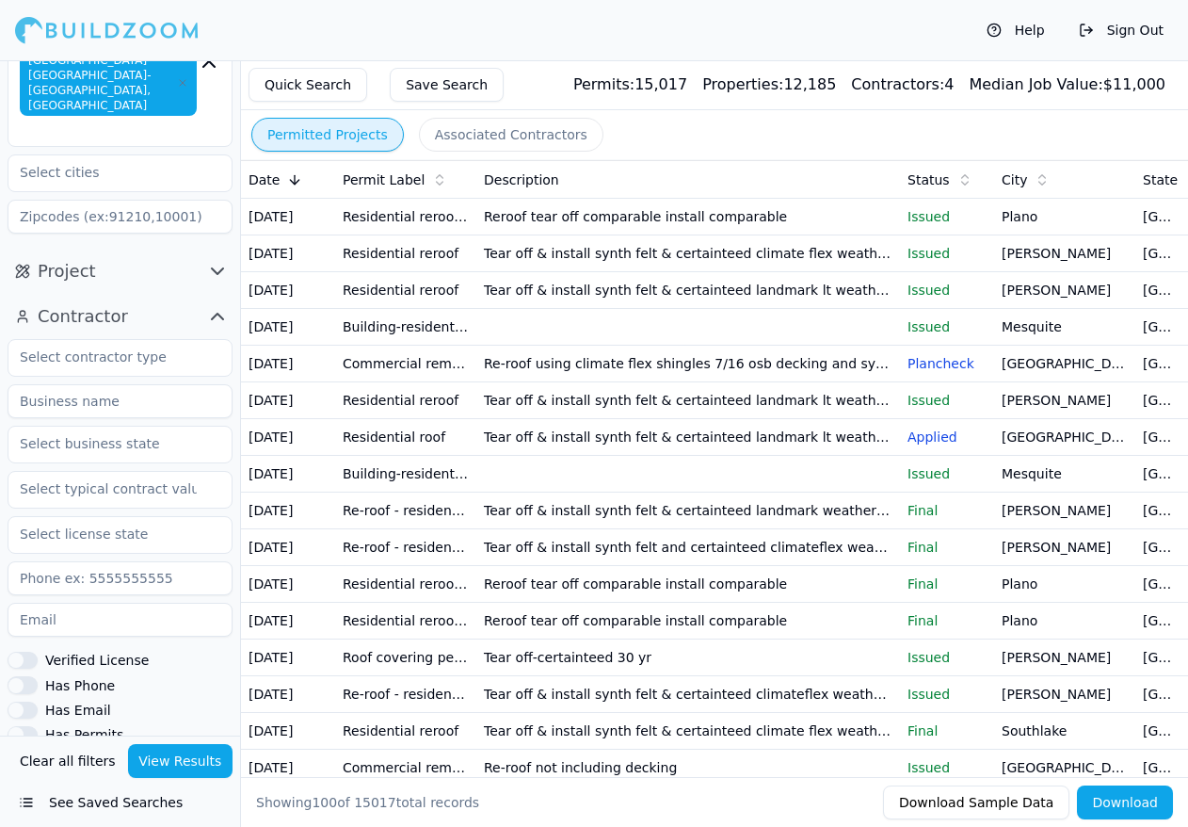
scroll to position [97, 0]
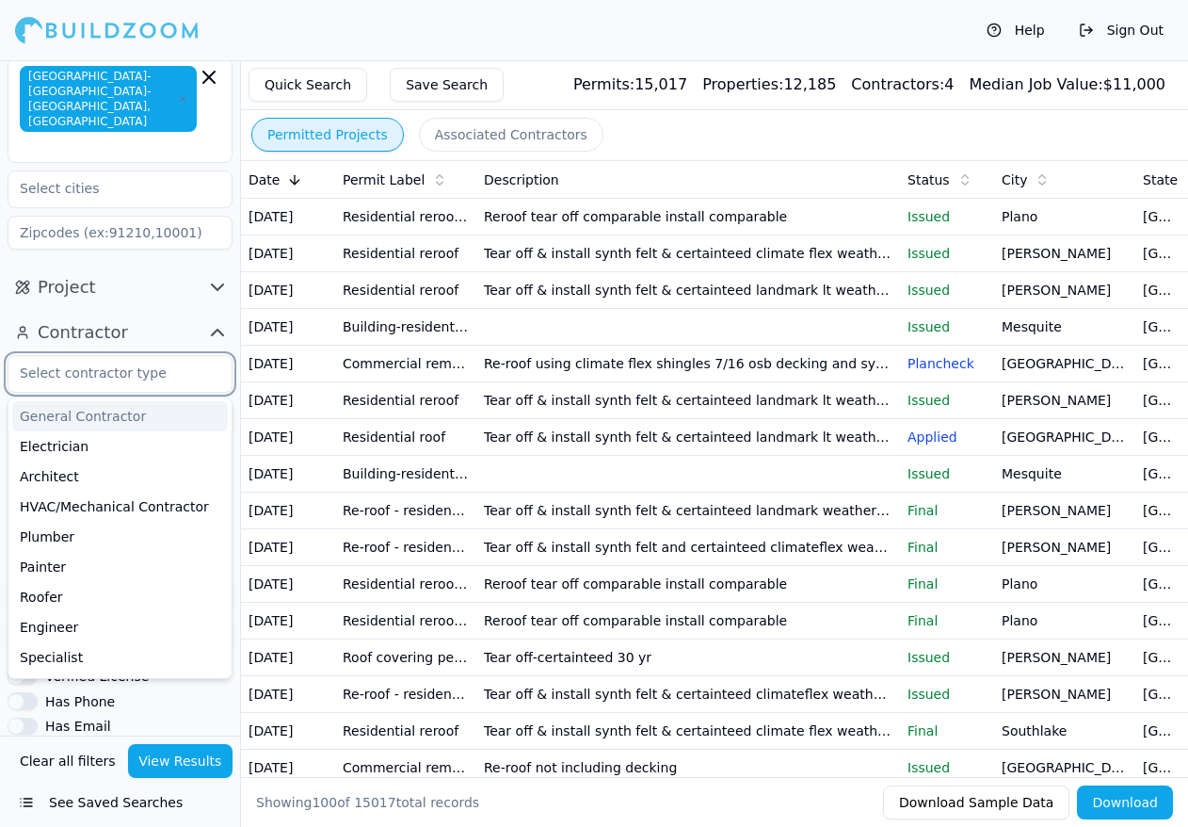
click at [144, 356] on input "text" at bounding box center [108, 373] width 200 height 34
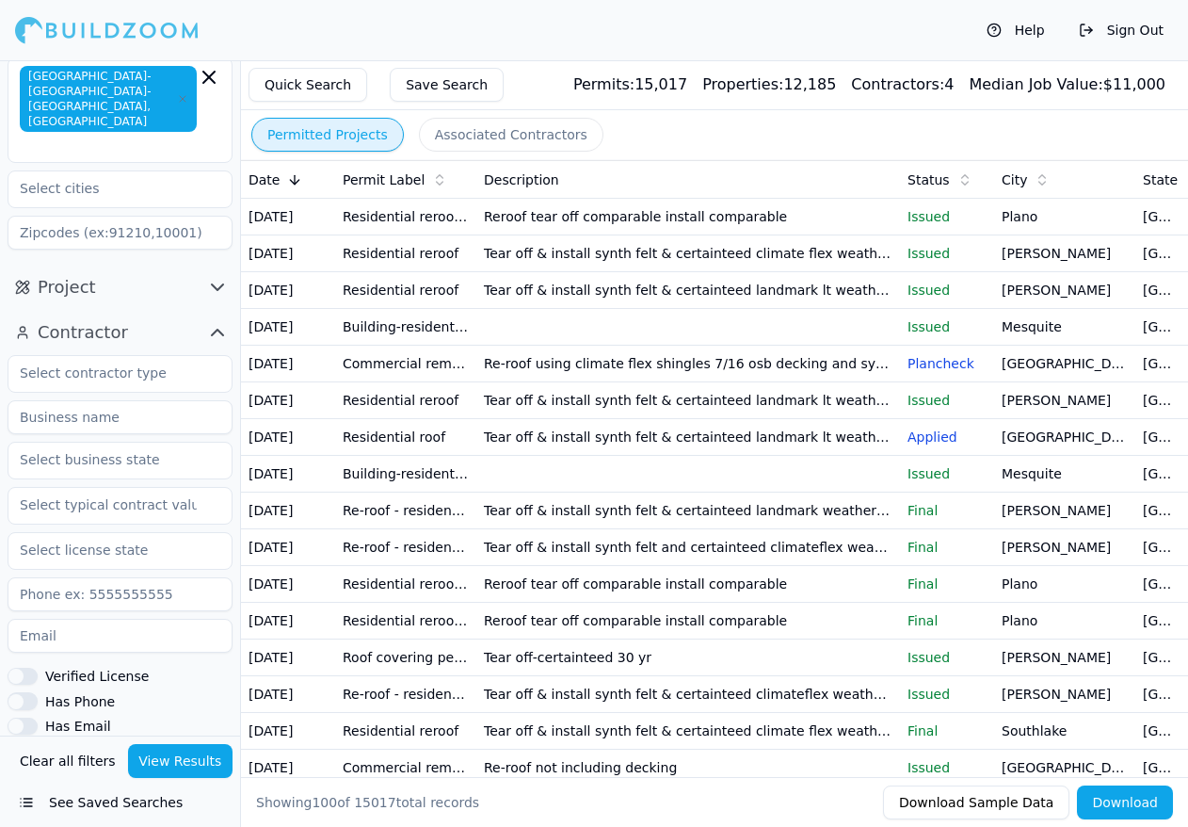
click at [152, 272] on button "Project" at bounding box center [120, 287] width 225 height 30
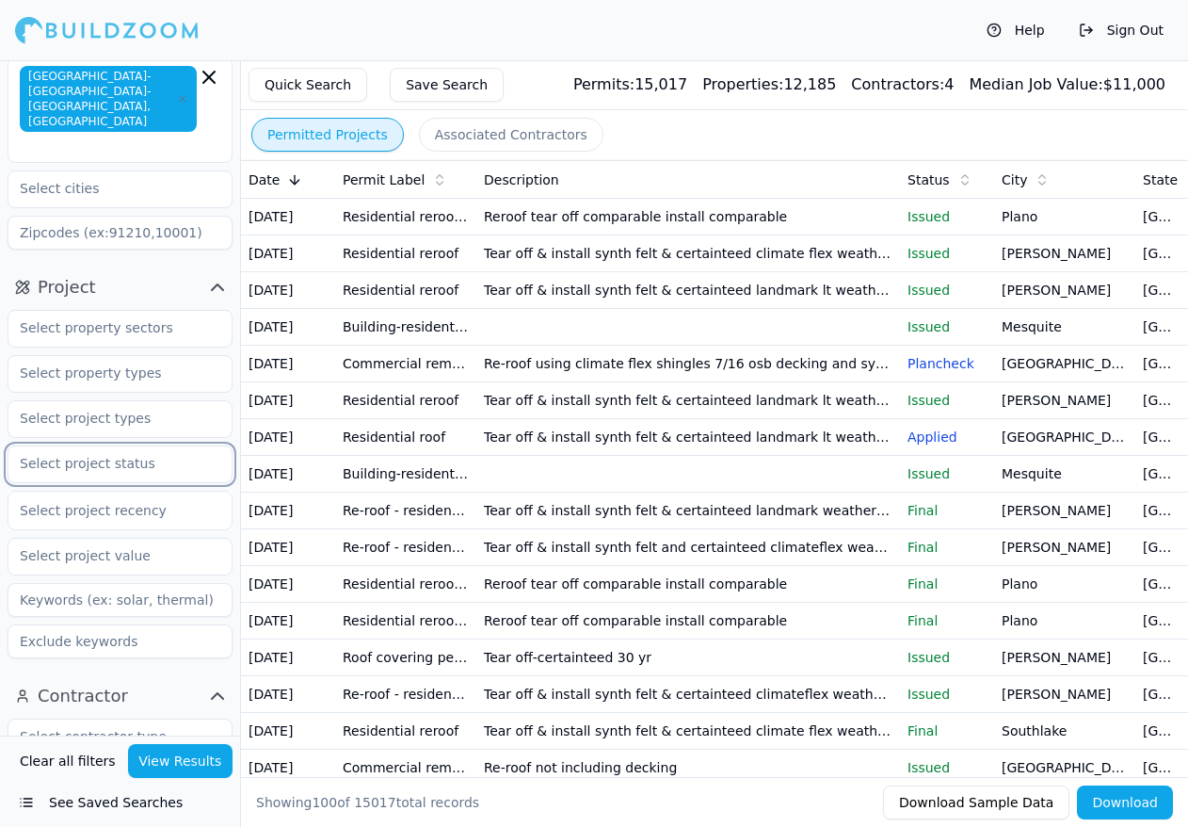
click at [137, 446] on input "text" at bounding box center [108, 463] width 200 height 34
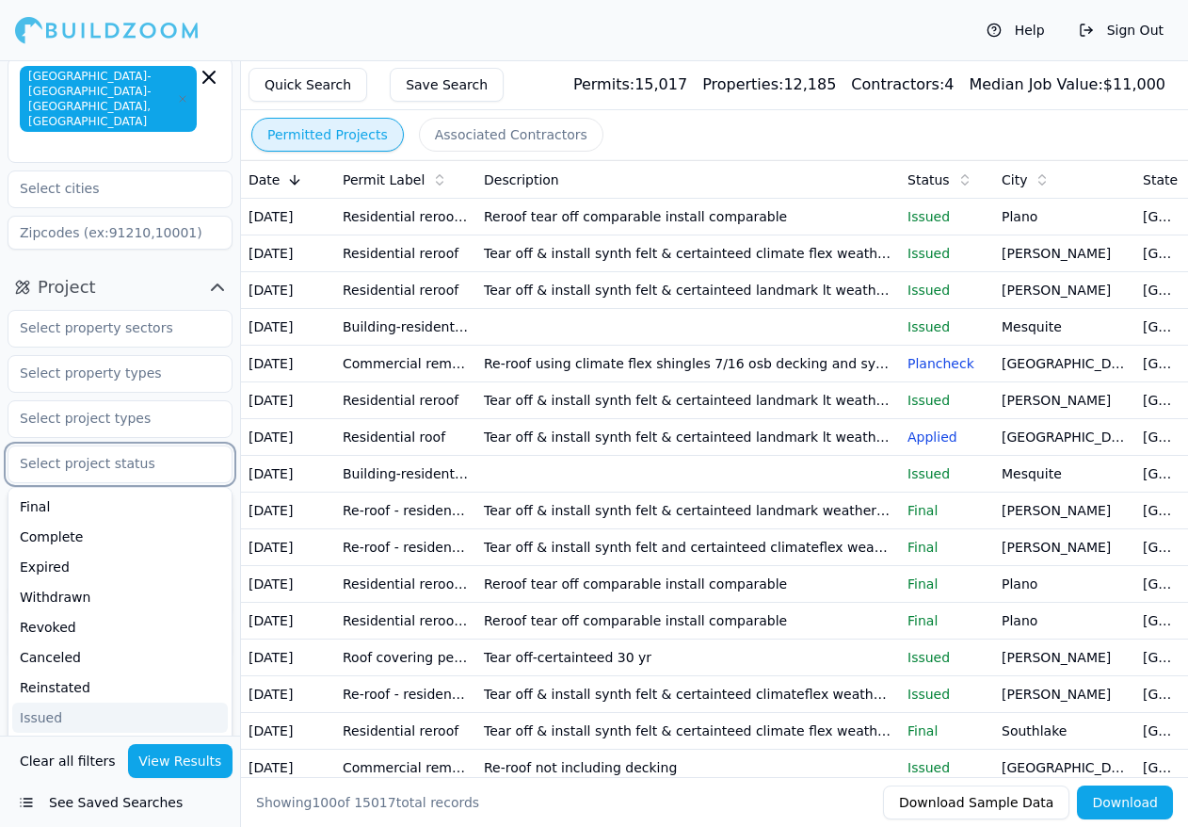
click at [72, 703] on div "Issued" at bounding box center [120, 718] width 216 height 30
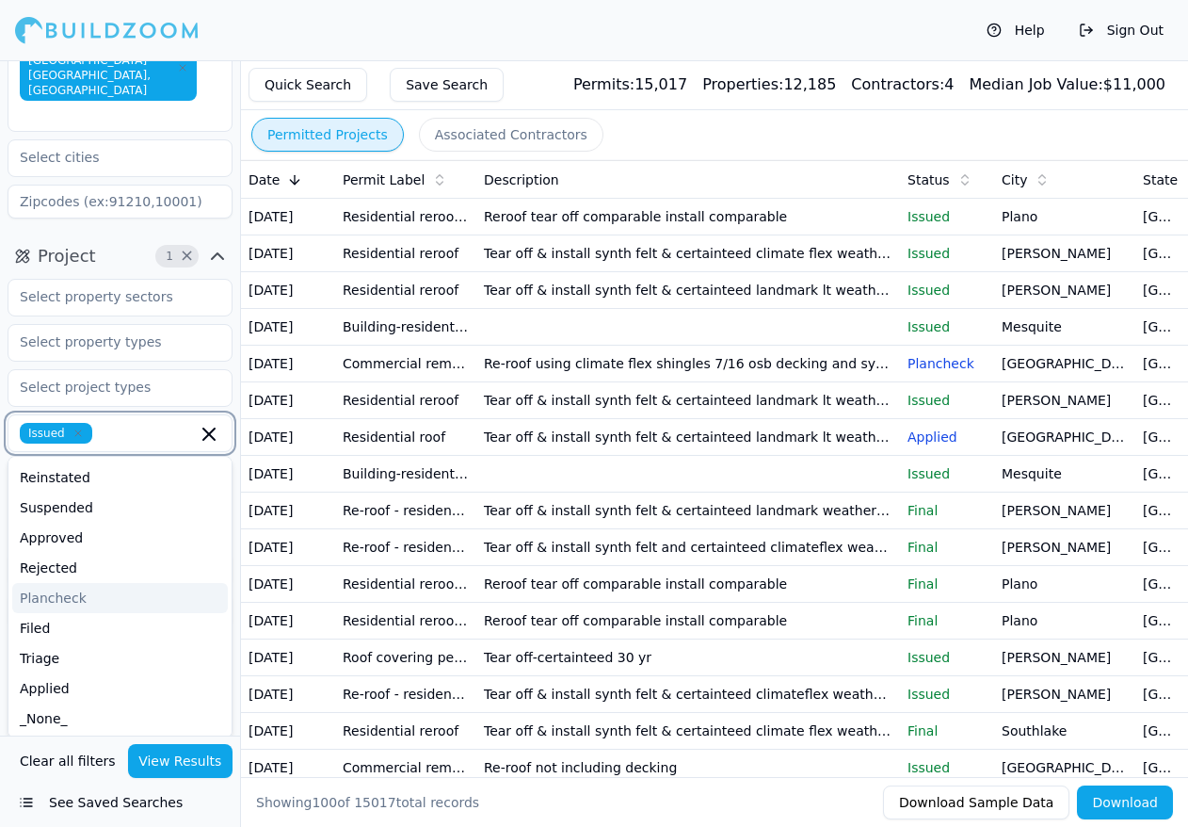
scroll to position [191, 0]
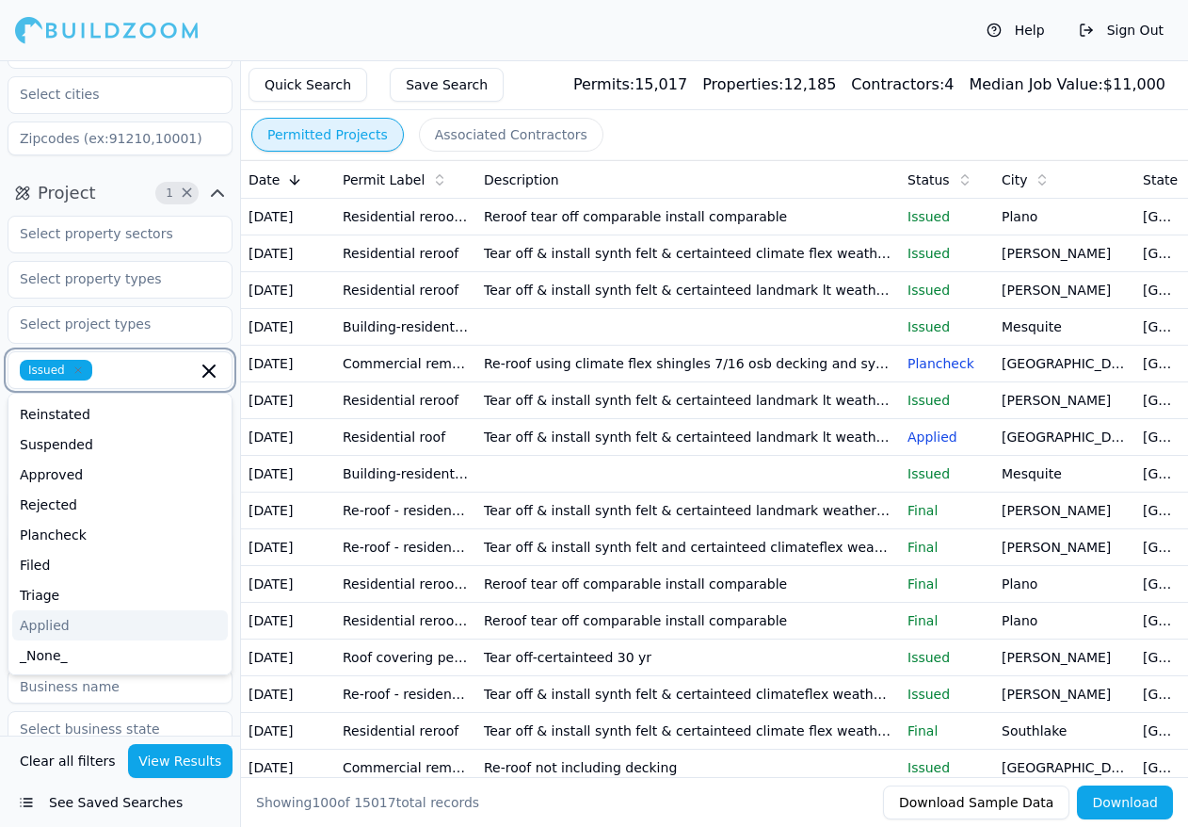
click at [68, 610] on div "Applied" at bounding box center [120, 625] width 216 height 30
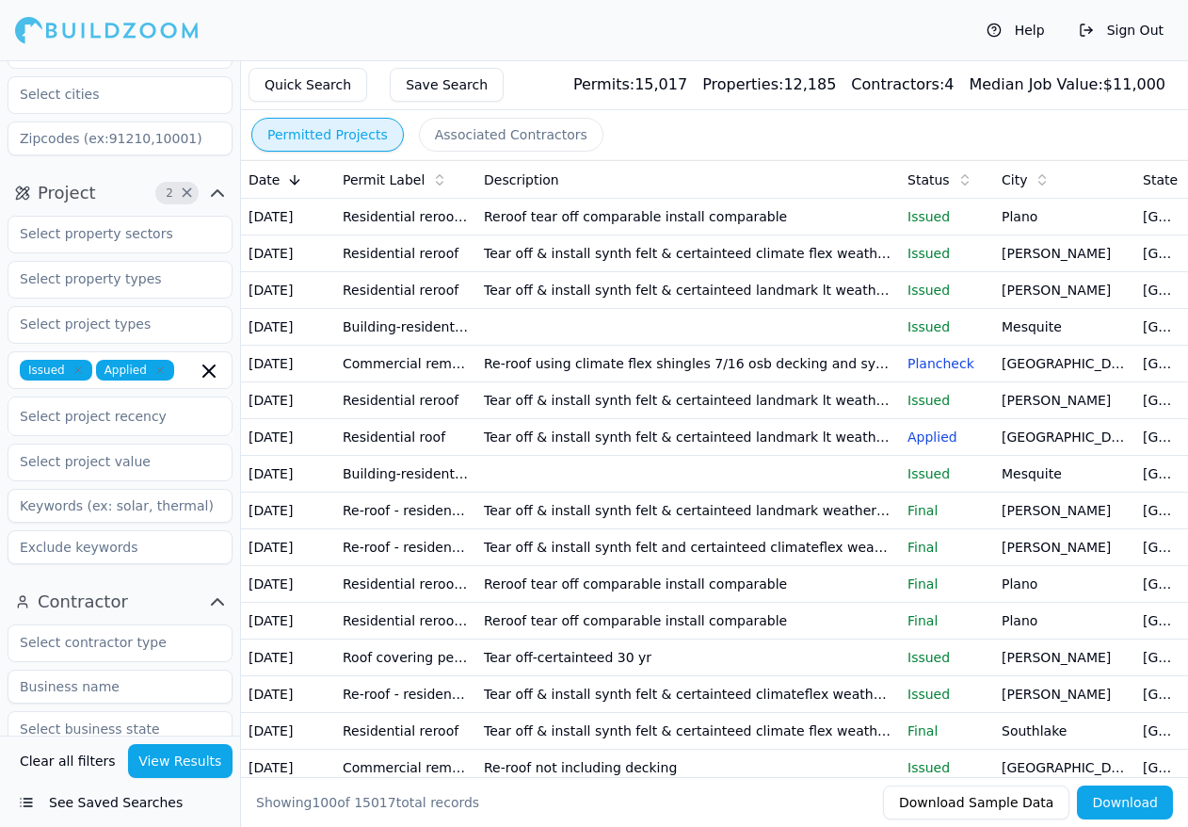
click at [169, 765] on button "View Results" at bounding box center [180, 761] width 105 height 34
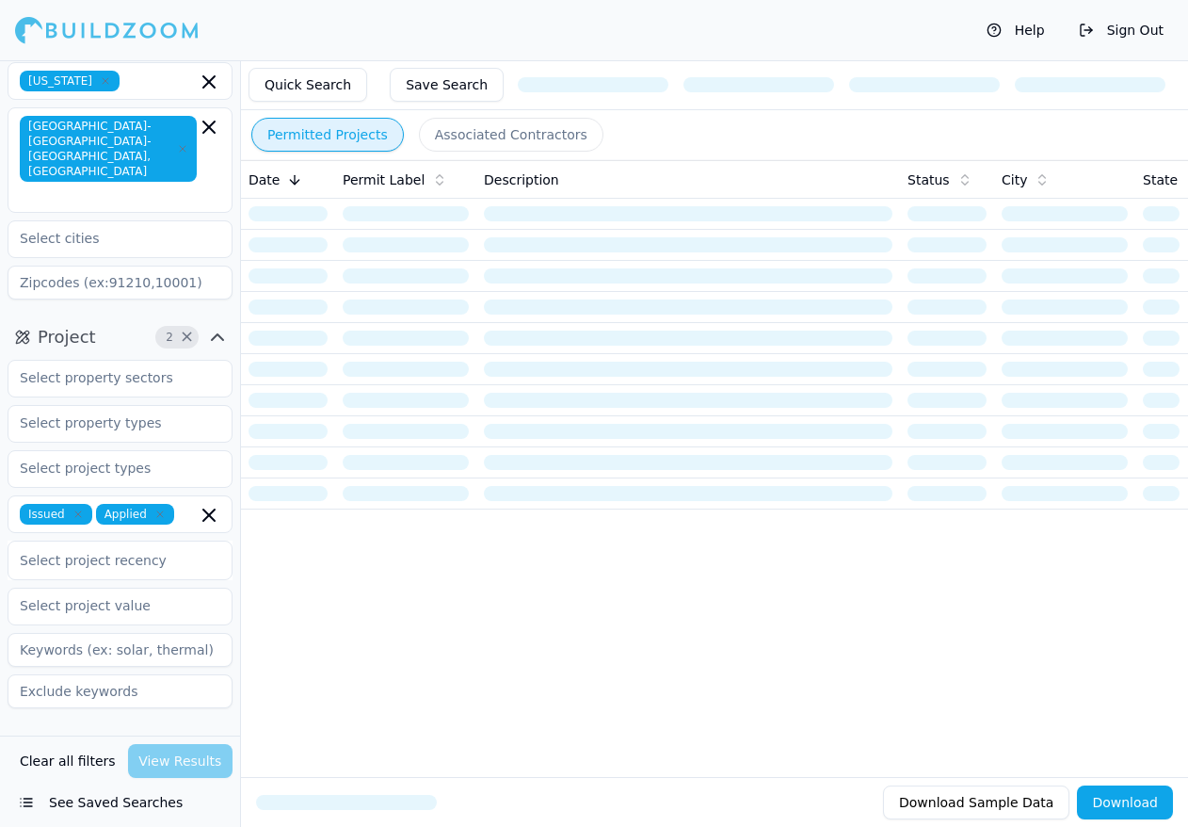
scroll to position [0, 0]
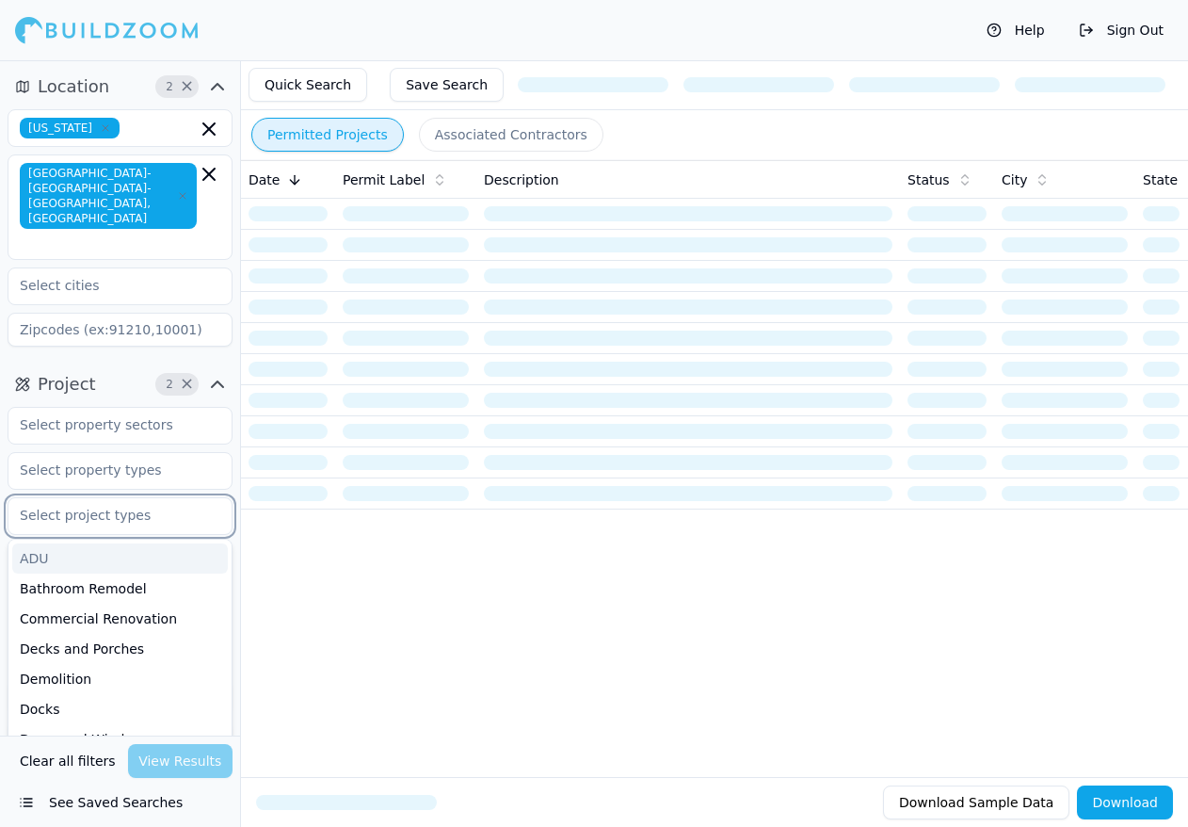
click at [165, 498] on input "text" at bounding box center [108, 515] width 200 height 34
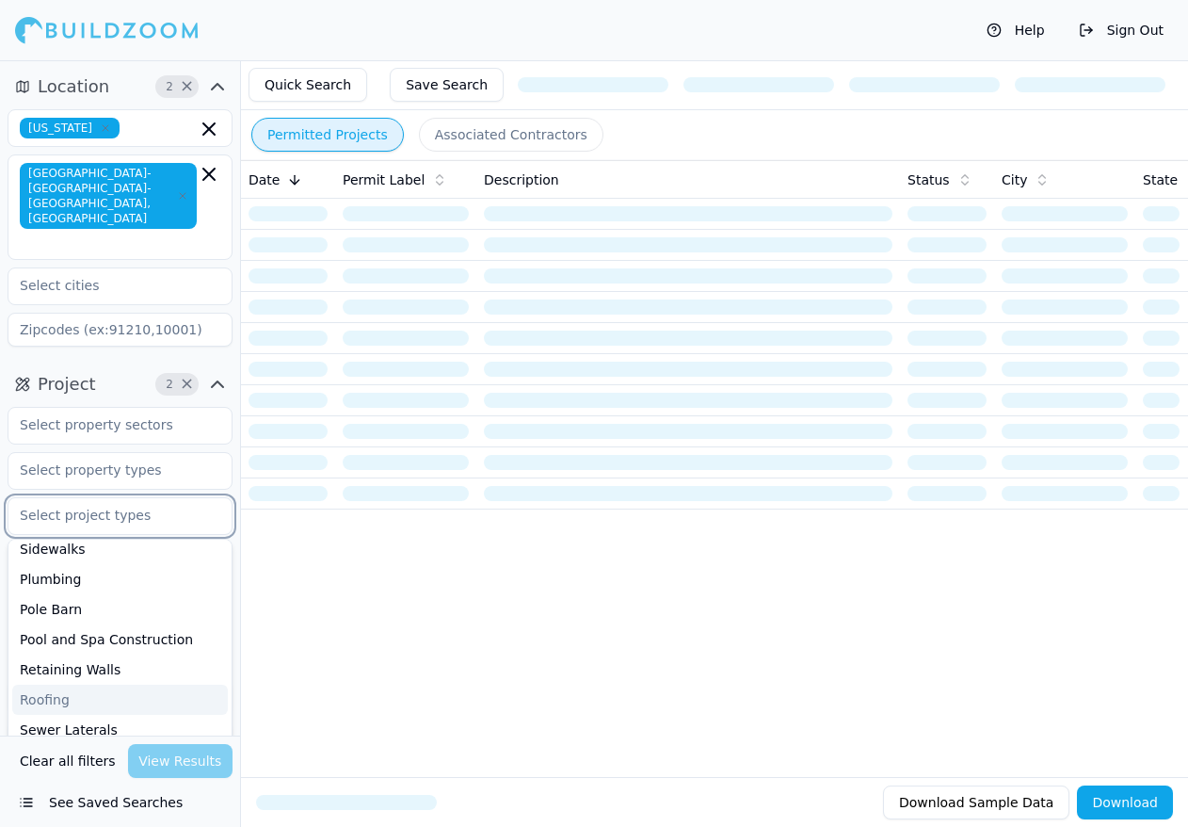
click at [78, 685] on div "Roofing" at bounding box center [120, 700] width 216 height 30
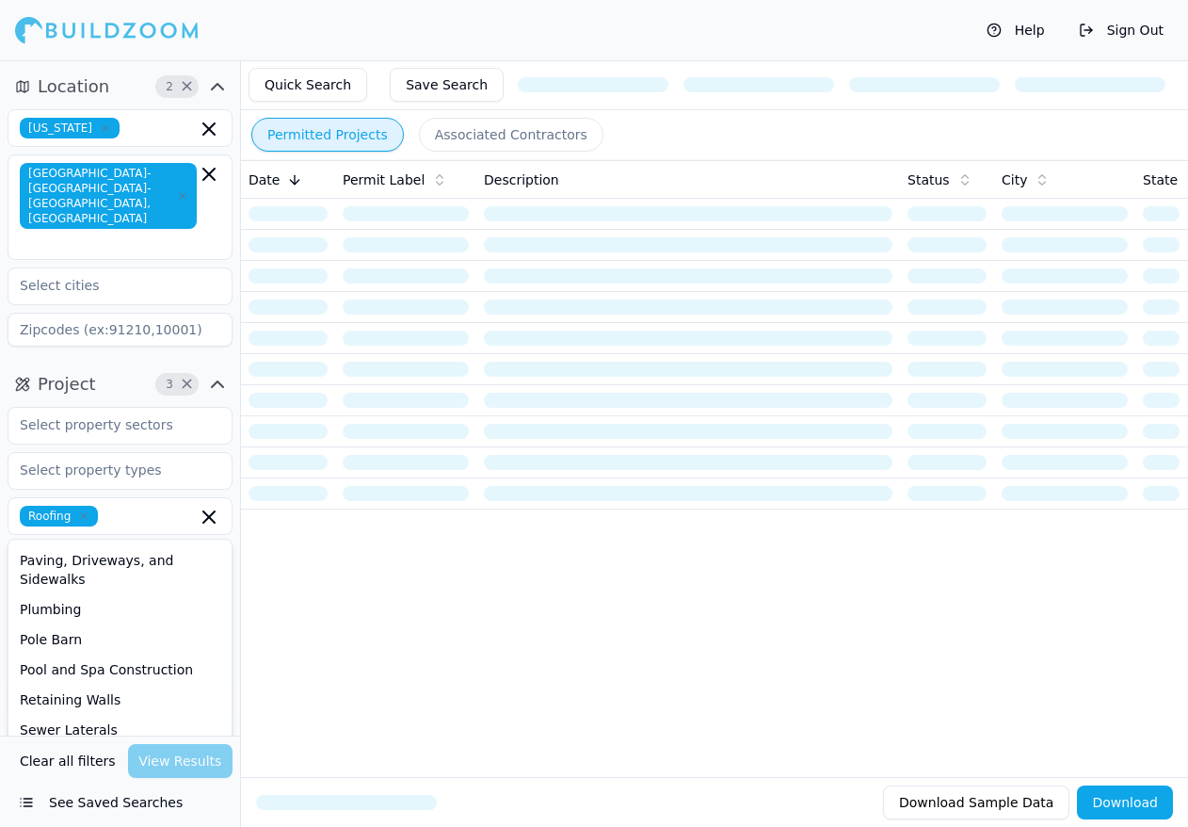
drag, startPoint x: 281, startPoint y: 760, endPoint x: 251, endPoint y: 764, distance: 30.4
click at [279, 756] on div "Date Permit Label Description Status City State Zip code Project Tags" at bounding box center [714, 468] width 947 height 617
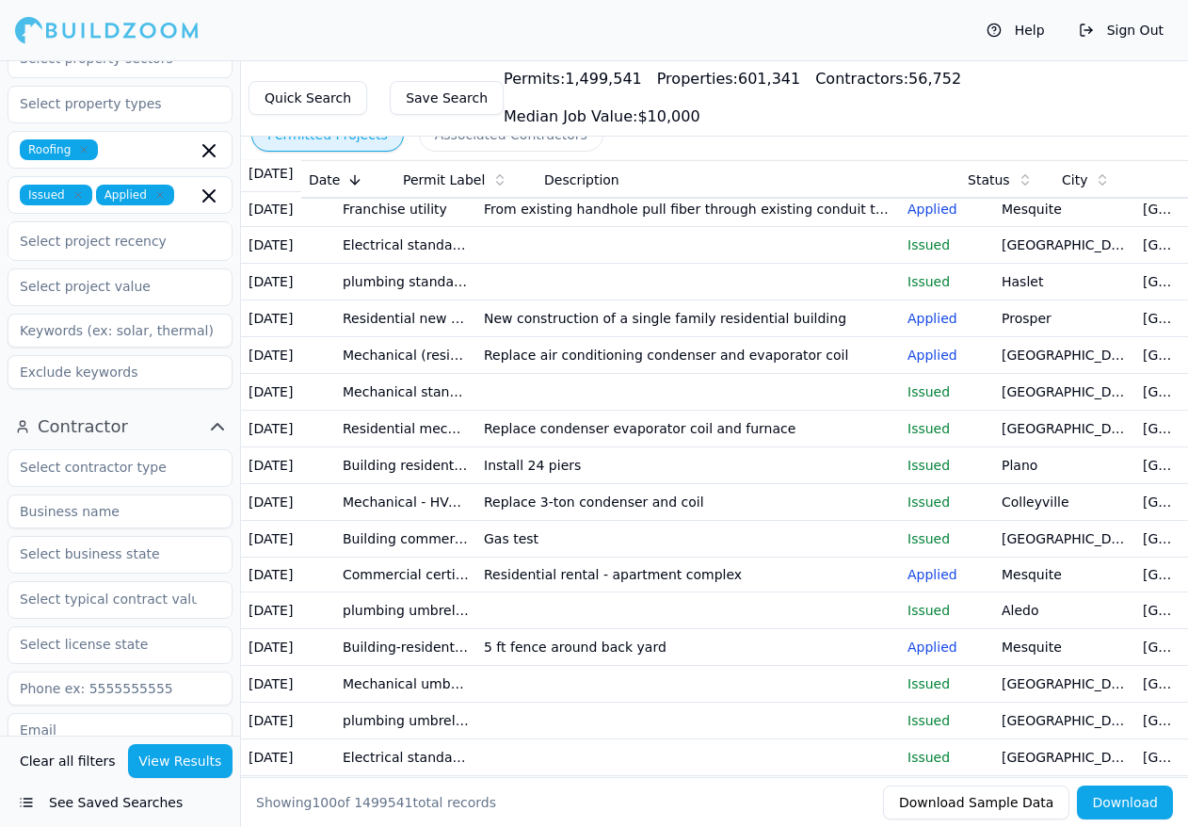
scroll to position [377, 0]
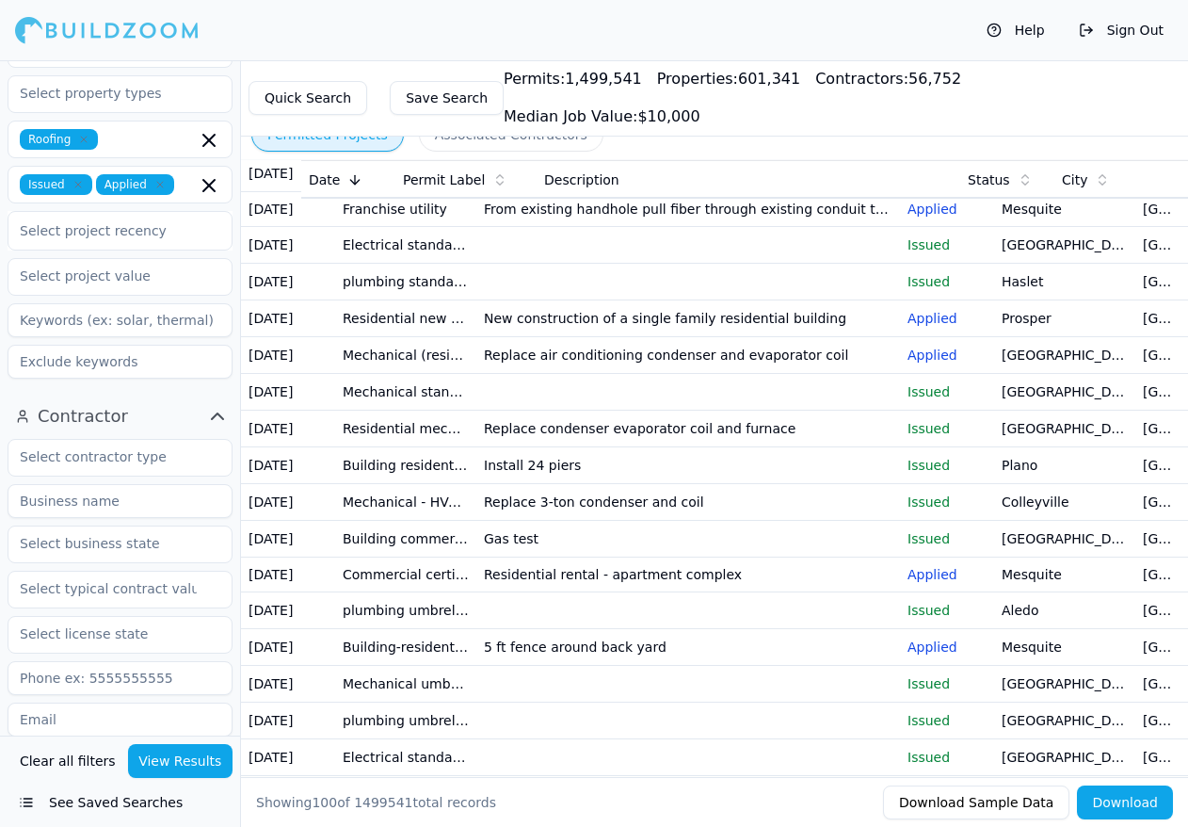
click at [59, 303] on input at bounding box center [120, 320] width 225 height 34
type input "roof, shingle"
click at [165, 766] on button "View Results" at bounding box center [180, 761] width 105 height 34
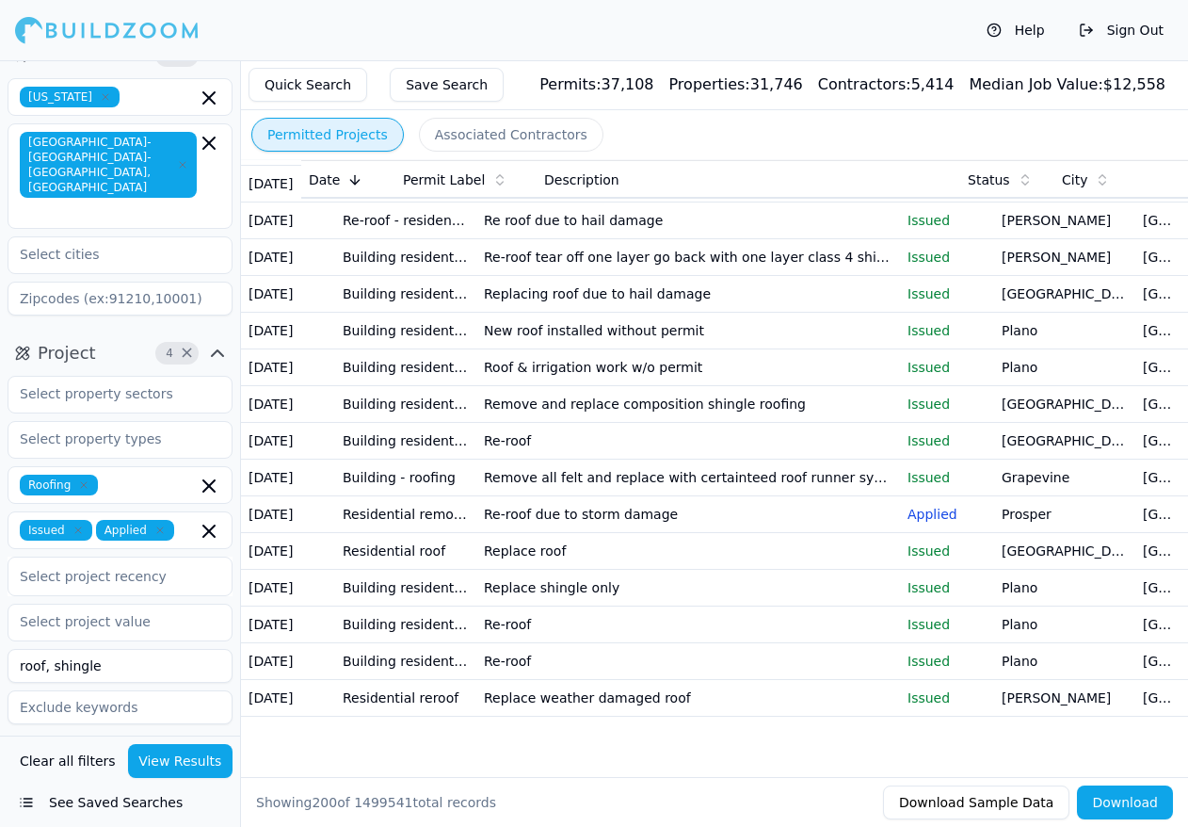
scroll to position [94, 0]
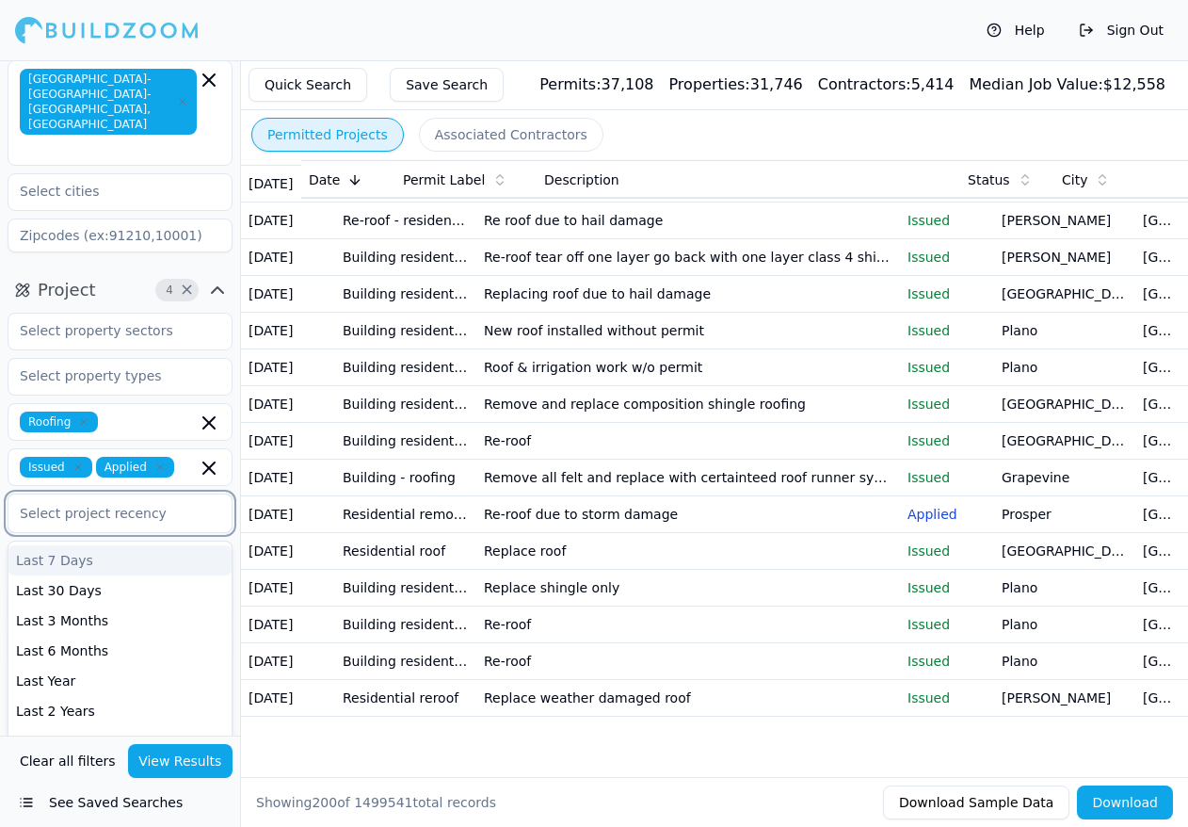
click at [154, 498] on div "Select project recency" at bounding box center [120, 513] width 225 height 40
click at [101, 575] on div "Last 30 Days" at bounding box center [119, 590] width 223 height 30
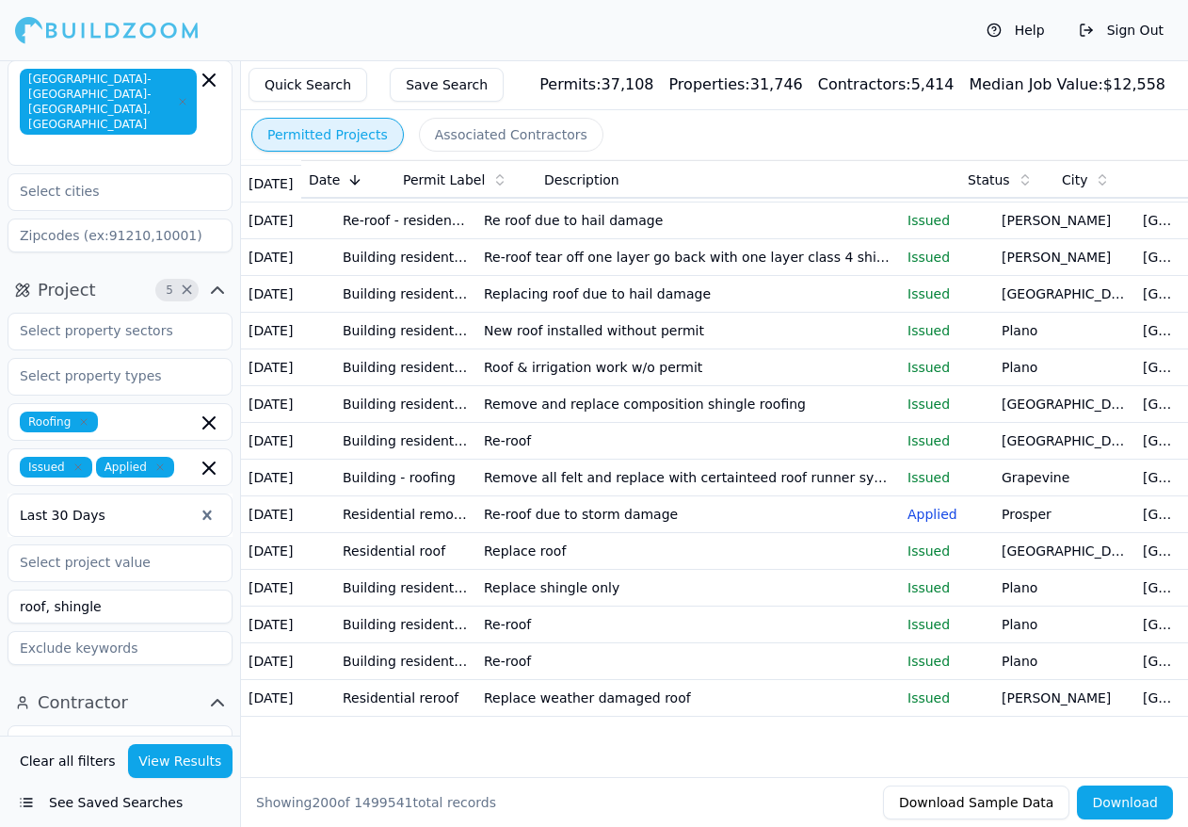
click at [171, 762] on button "View Results" at bounding box center [180, 761] width 105 height 34
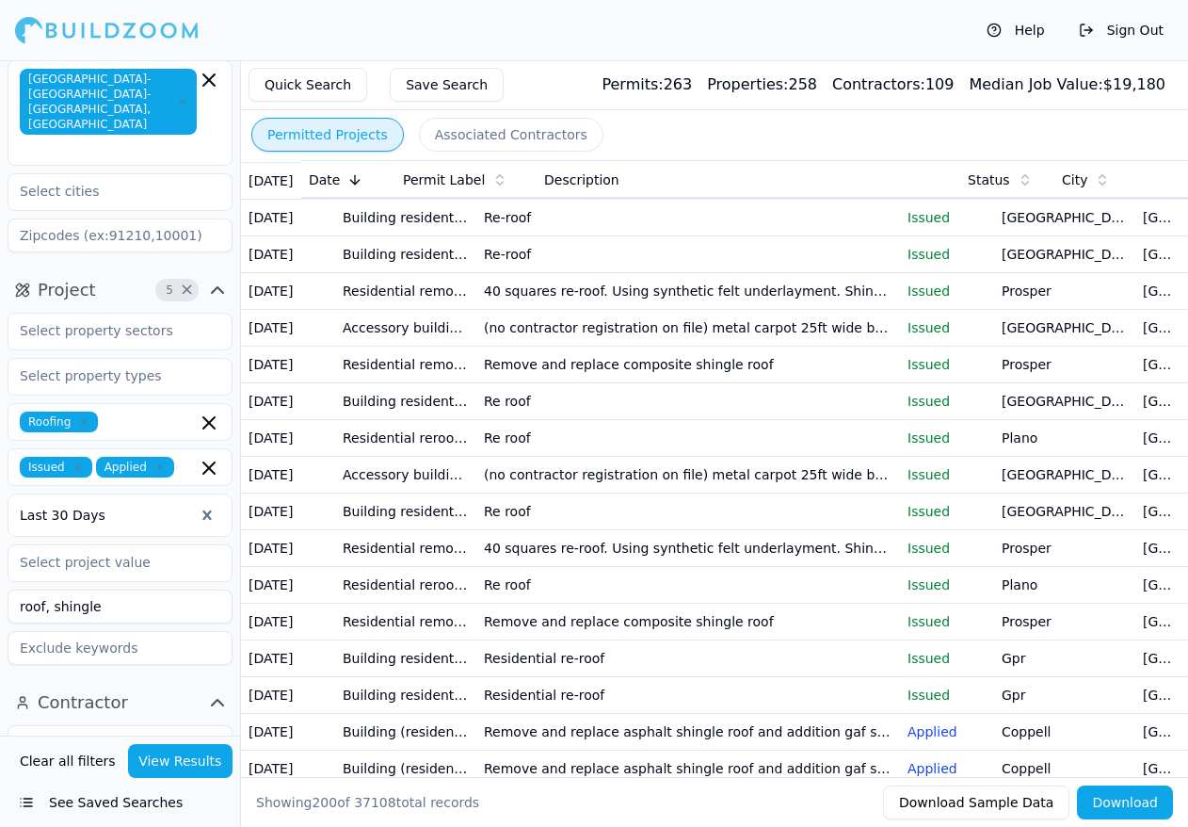
scroll to position [0, 211]
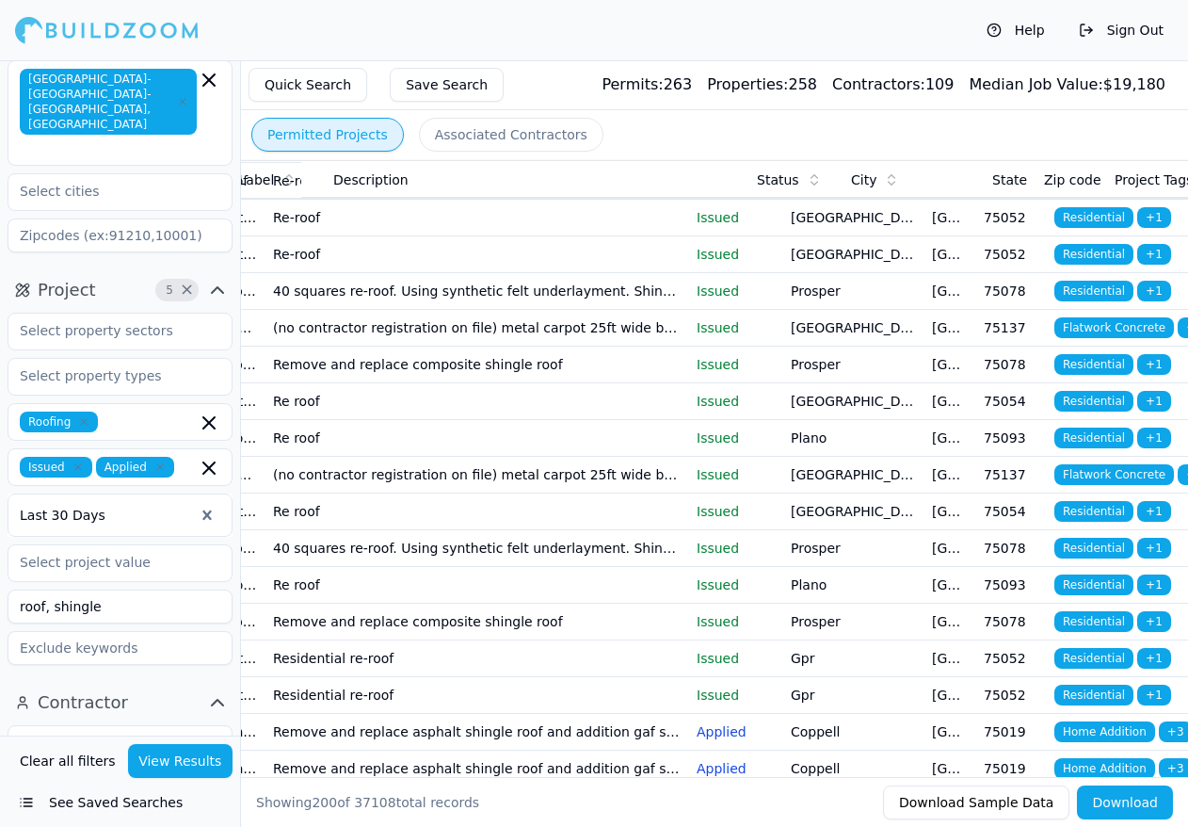
drag, startPoint x: 814, startPoint y: 700, endPoint x: 759, endPoint y: 701, distance: 54.6
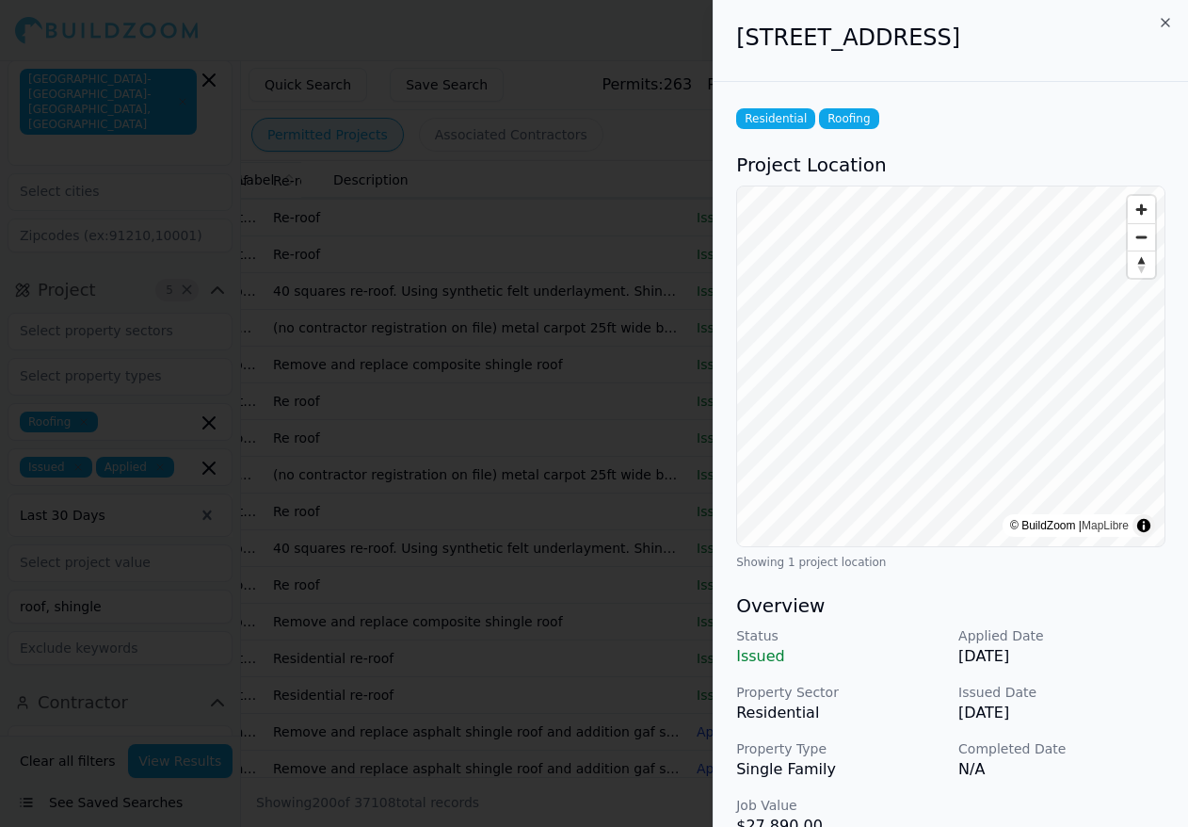
click at [1166, 14] on div "[STREET_ADDRESS]" at bounding box center [951, 41] width 475 height 82
click at [1163, 23] on icon "button" at bounding box center [1165, 22] width 15 height 15
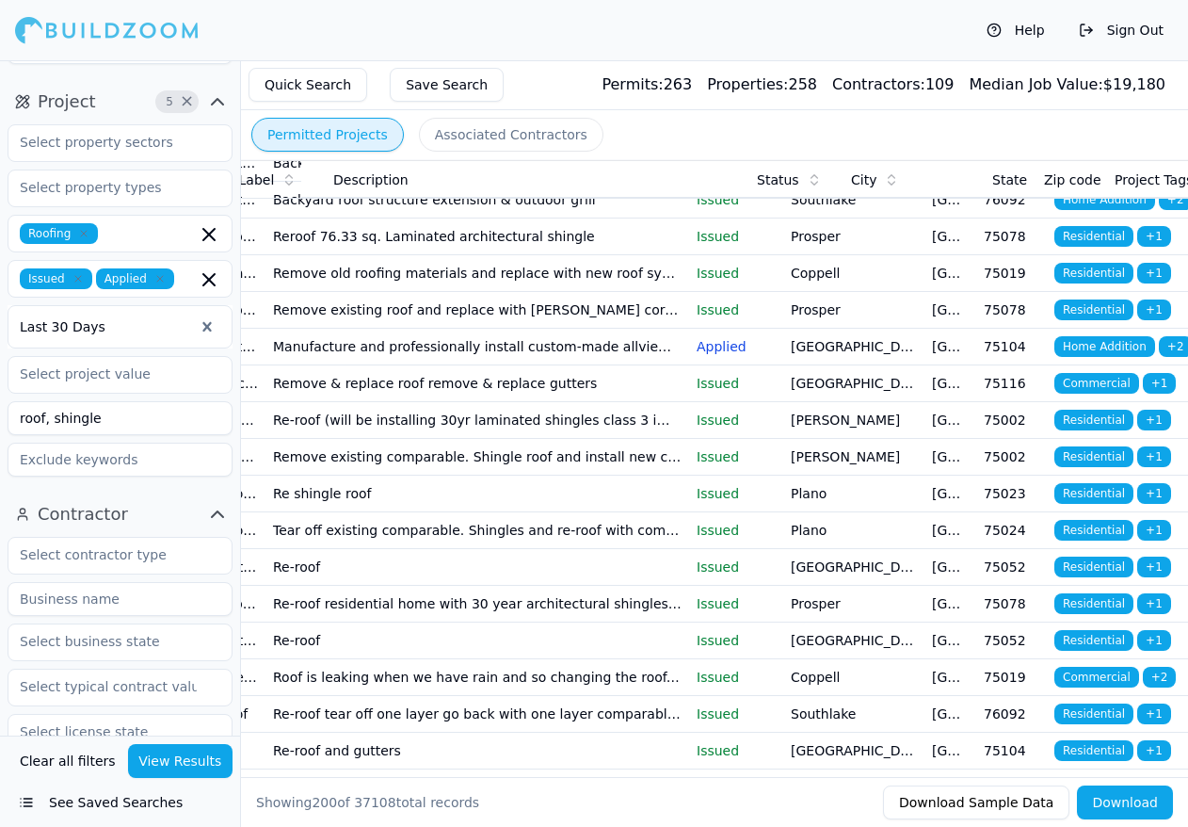
scroll to position [1318, 0]
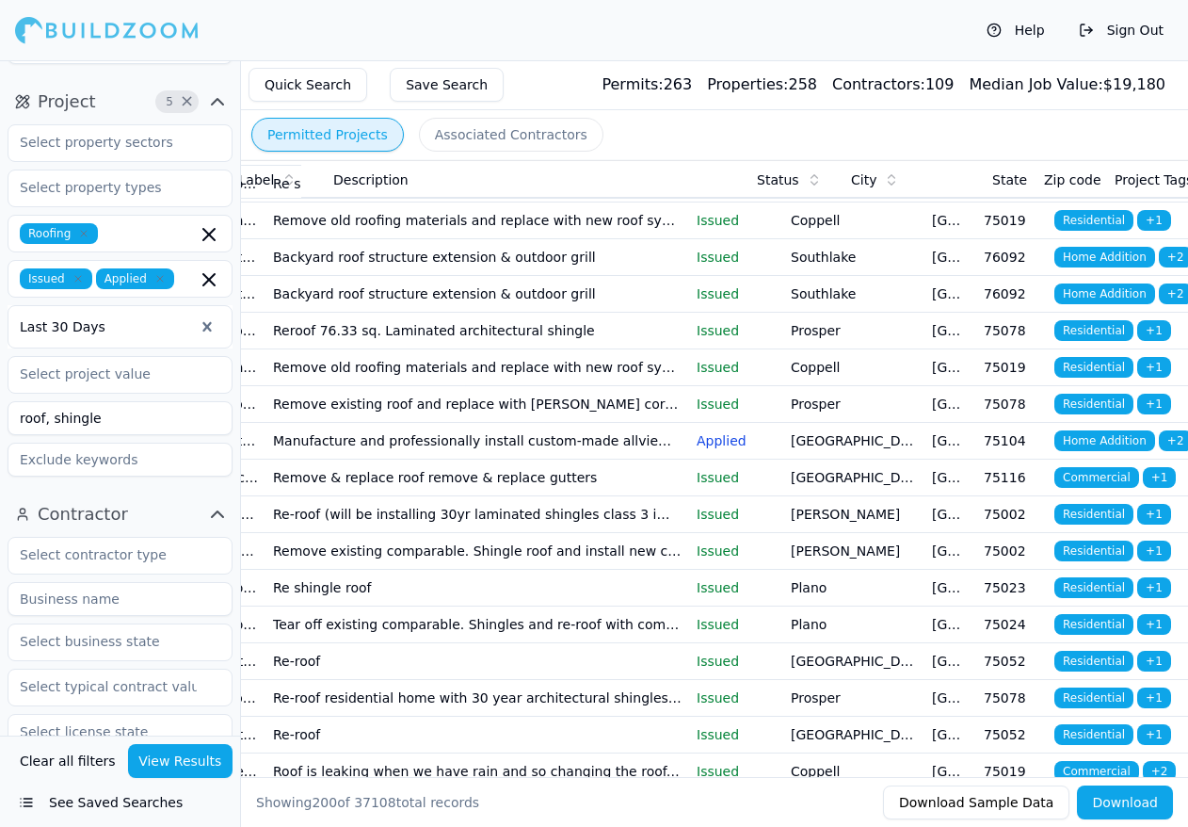
click at [73, 273] on icon "button" at bounding box center [78, 278] width 11 height 11
click at [186, 768] on button "View Results" at bounding box center [180, 761] width 105 height 34
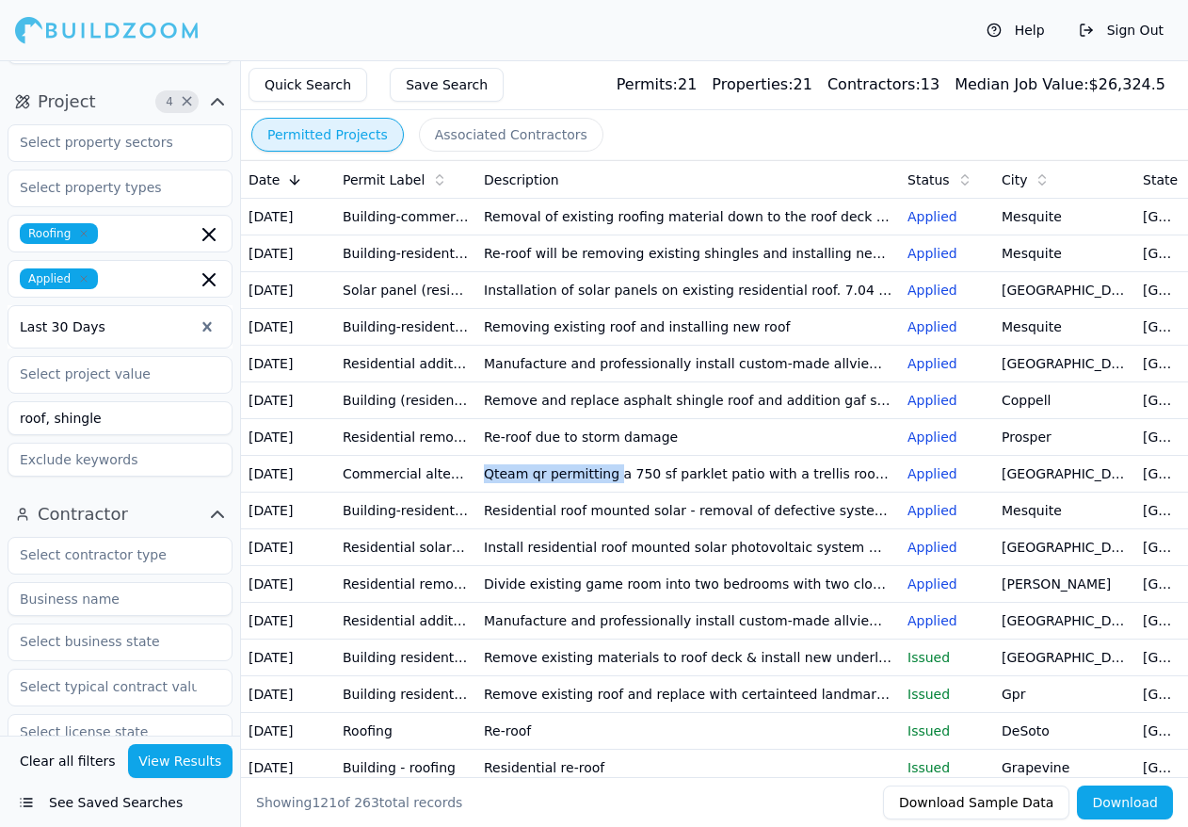
drag, startPoint x: 399, startPoint y: 594, endPoint x: 327, endPoint y: 600, distance: 72.7
click at [327, 493] on tr "[DATE] Commercial alteration addition permit Qteam qr permitting a 750 sf parkl…" at bounding box center [820, 474] width 1158 height 37
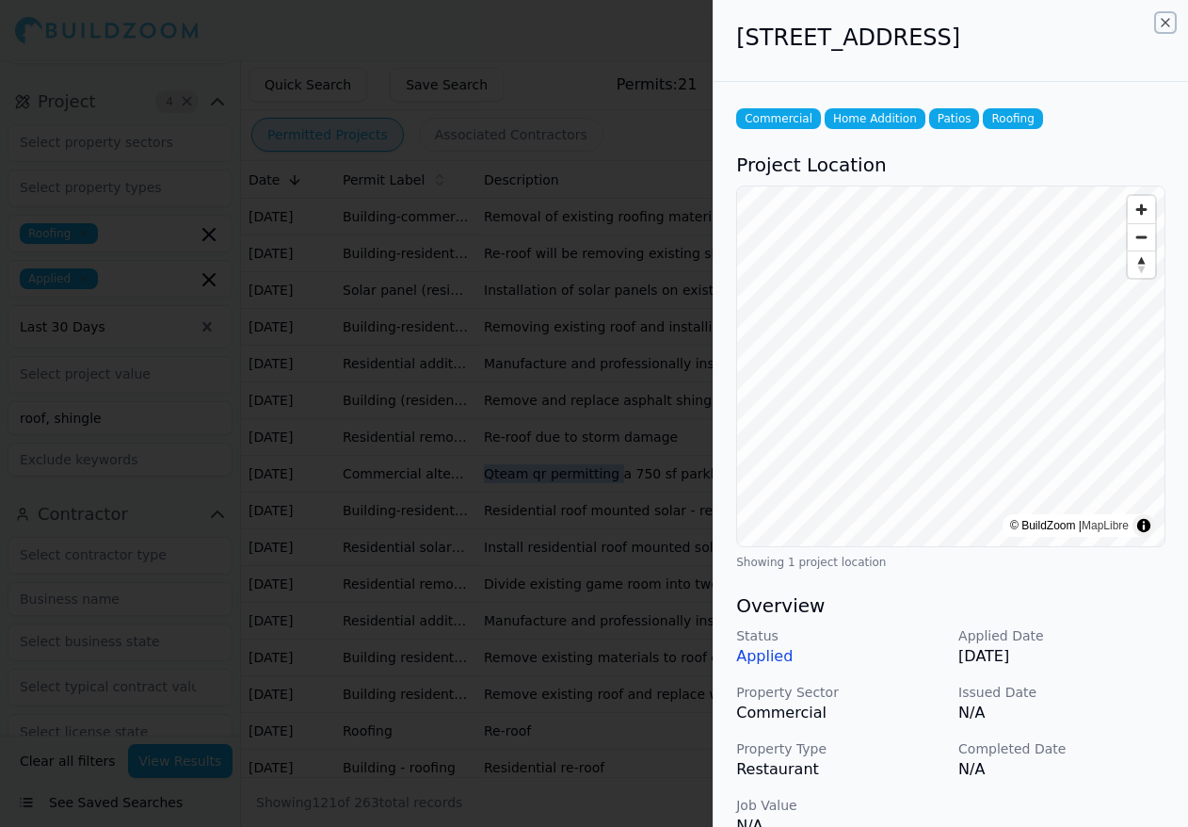
click at [1164, 24] on icon "button" at bounding box center [1165, 22] width 15 height 15
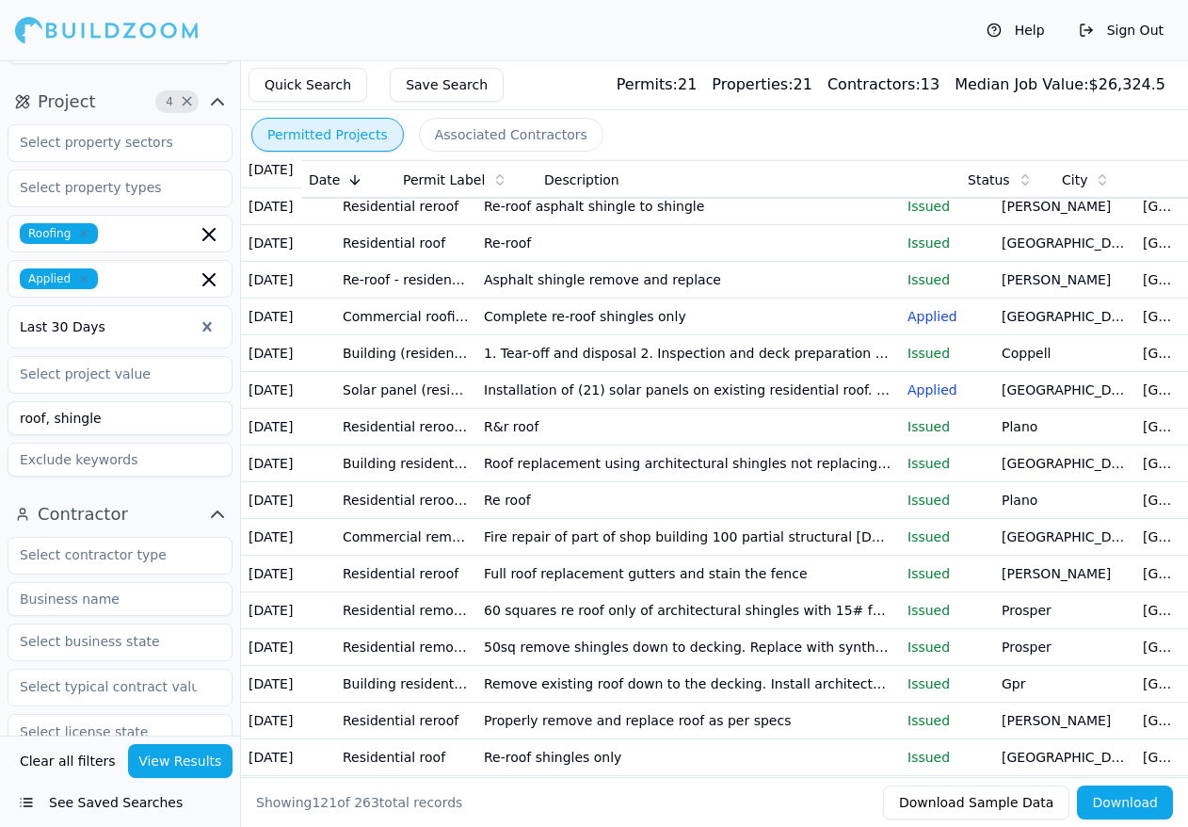
scroll to position [2072, 0]
